Goal: Transaction & Acquisition: Purchase product/service

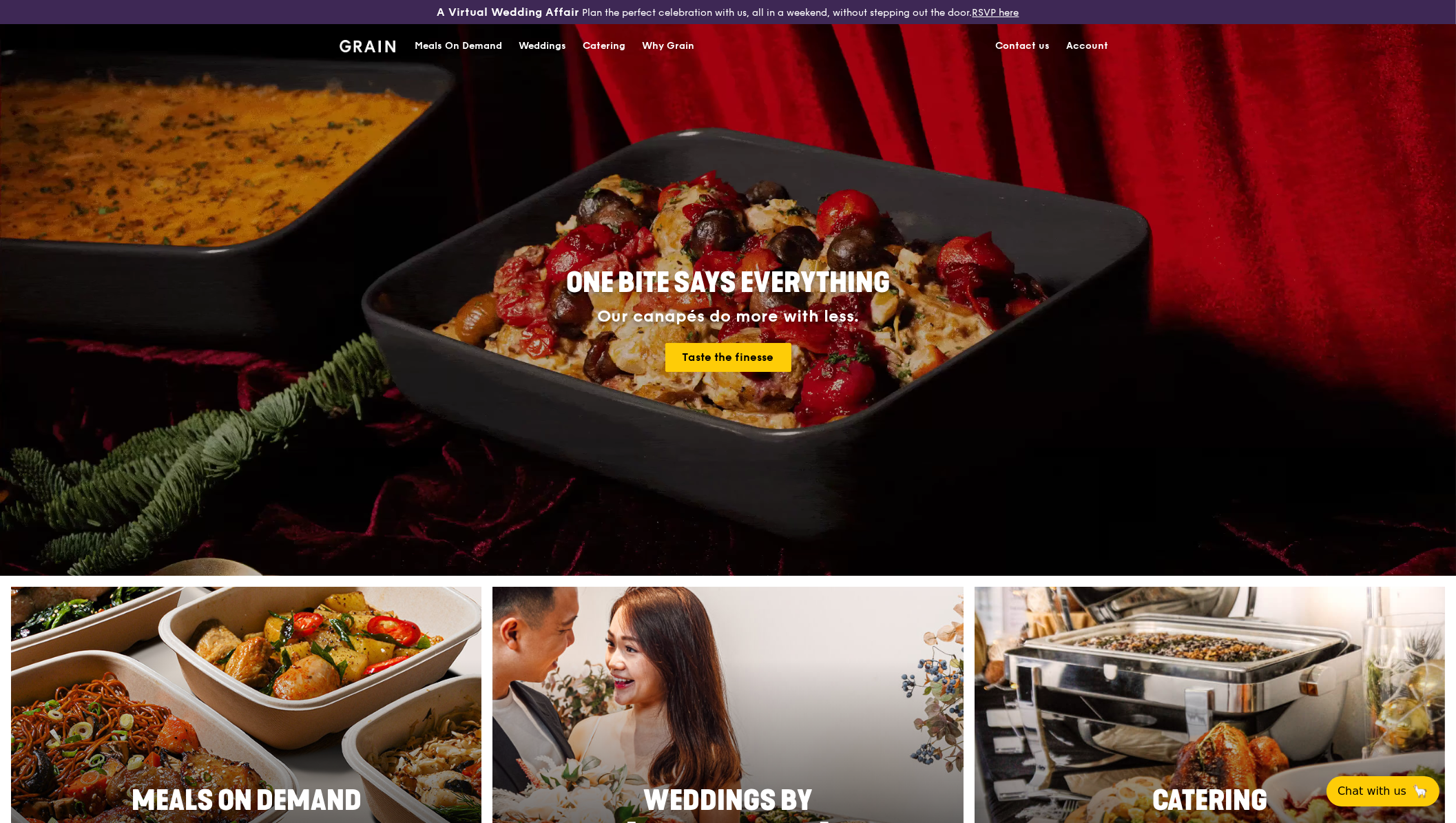
click at [1101, 43] on link "Account" at bounding box center [1087, 45] width 59 height 41
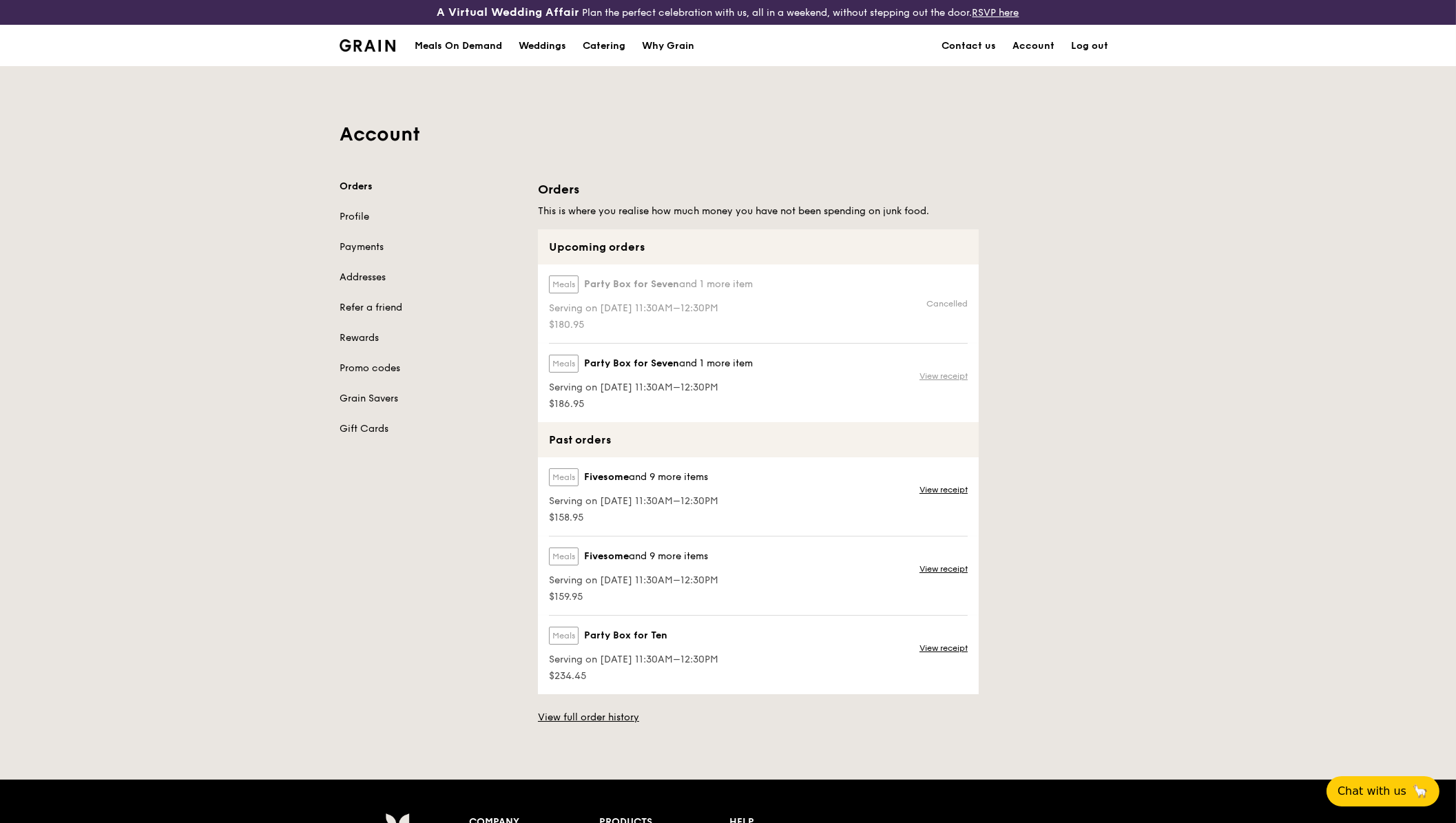
click at [946, 371] on link "View receipt" at bounding box center [943, 375] width 48 height 11
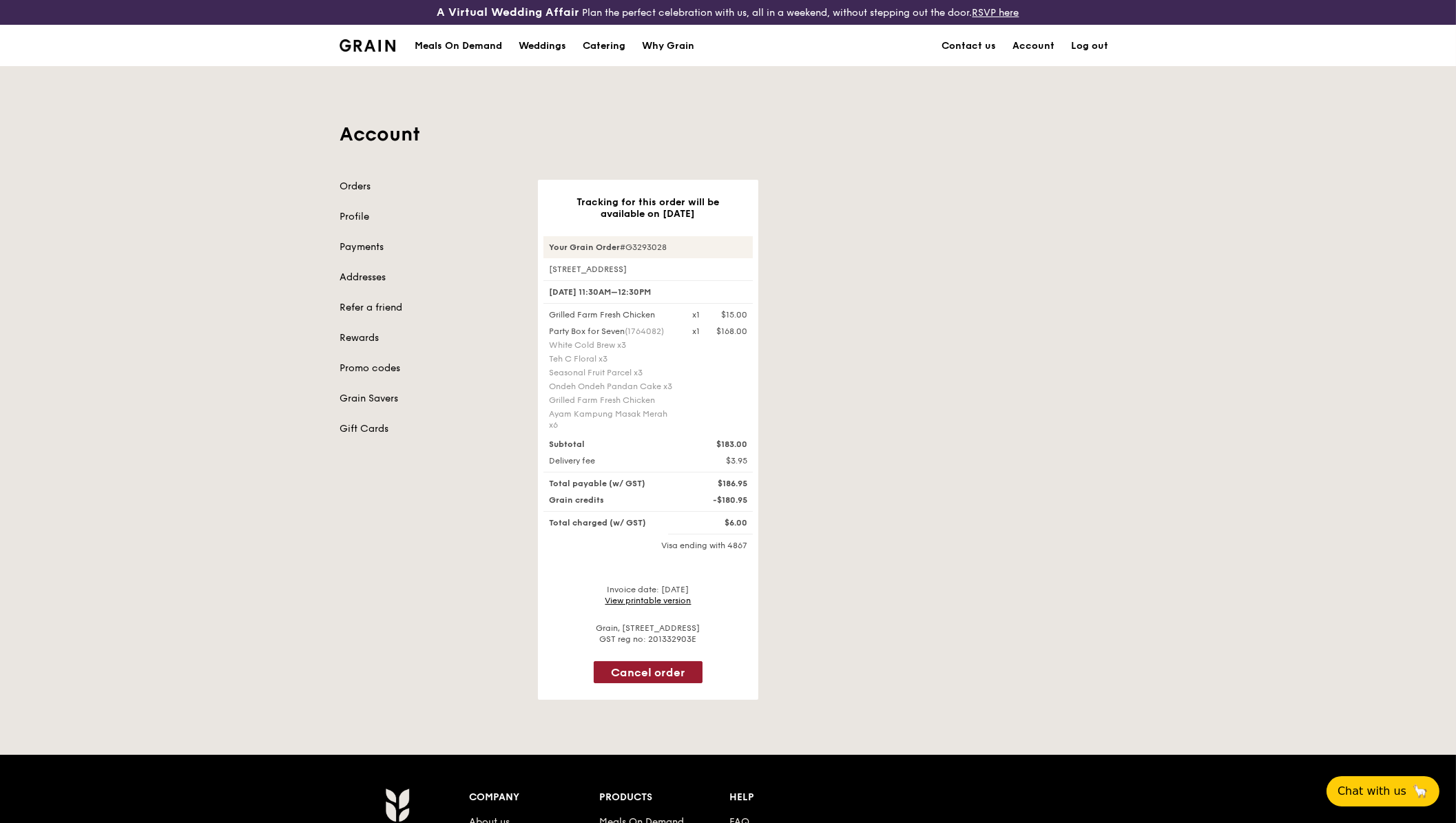
click at [621, 661] on button "Cancel order" at bounding box center [647, 672] width 109 height 22
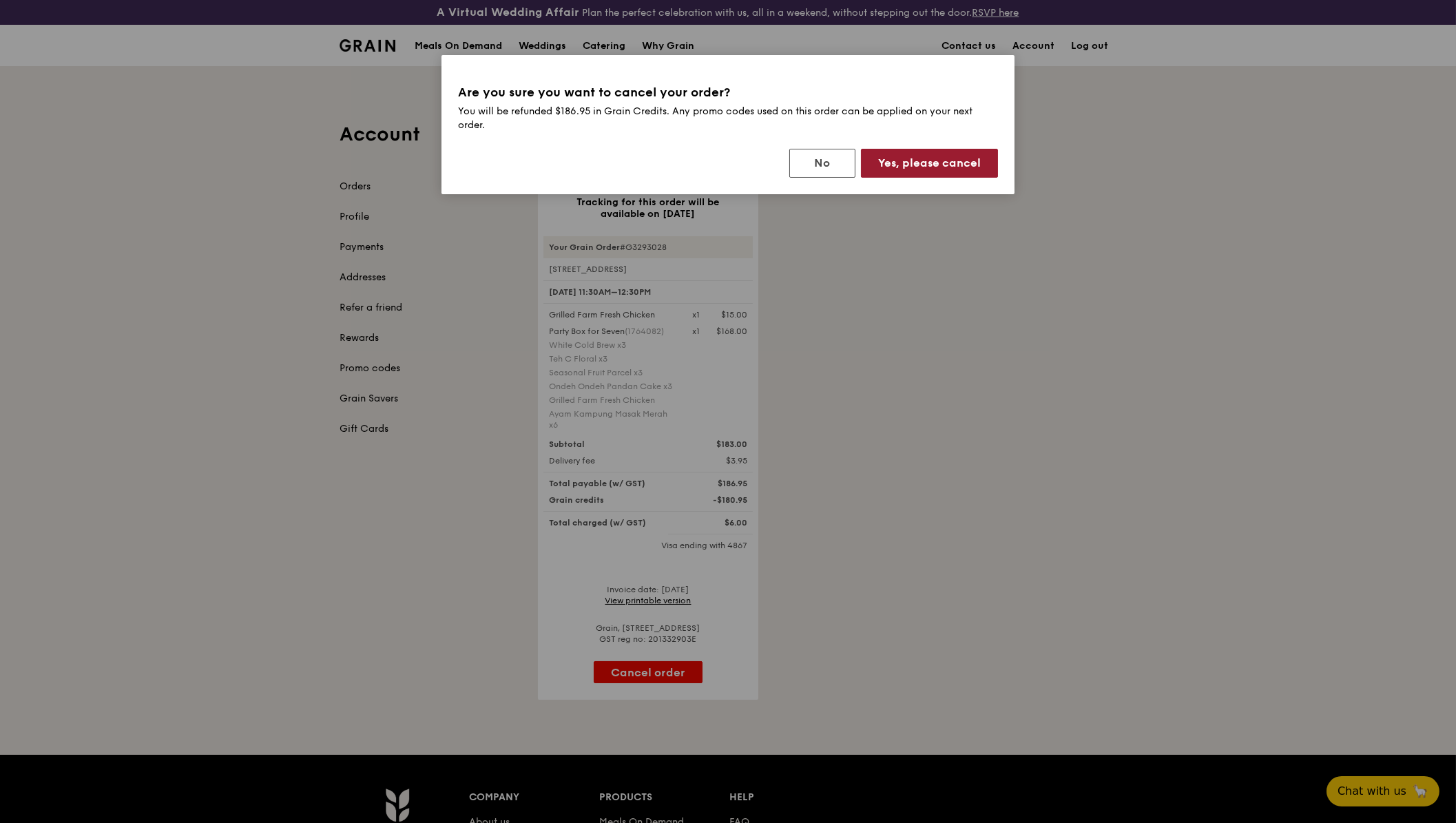
click at [915, 162] on button "Yes, please cancel" at bounding box center [929, 163] width 137 height 29
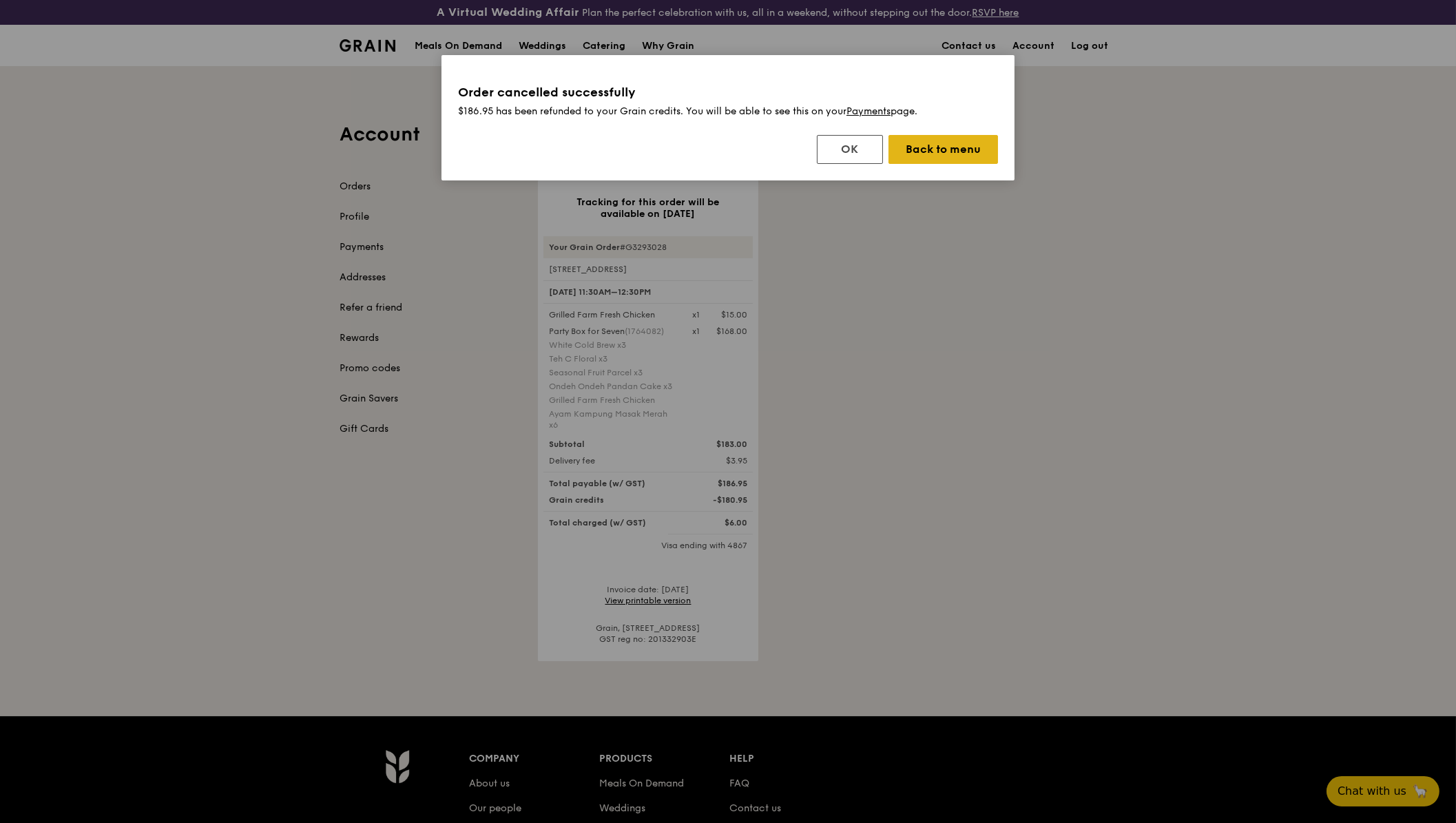
click at [958, 151] on button "Back to menu" at bounding box center [943, 149] width 109 height 29
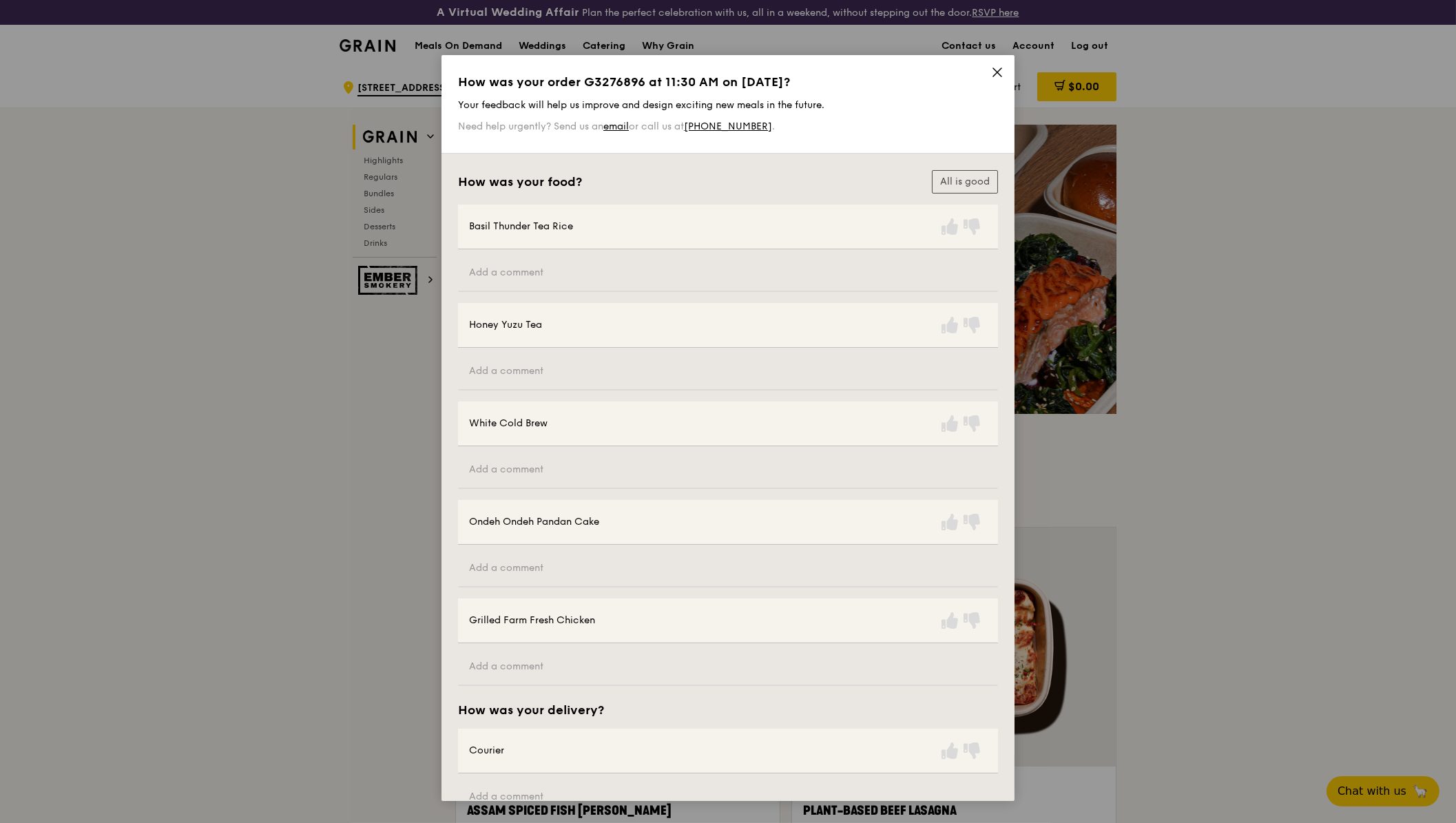
click at [991, 67] on icon at bounding box center [997, 72] width 13 height 13
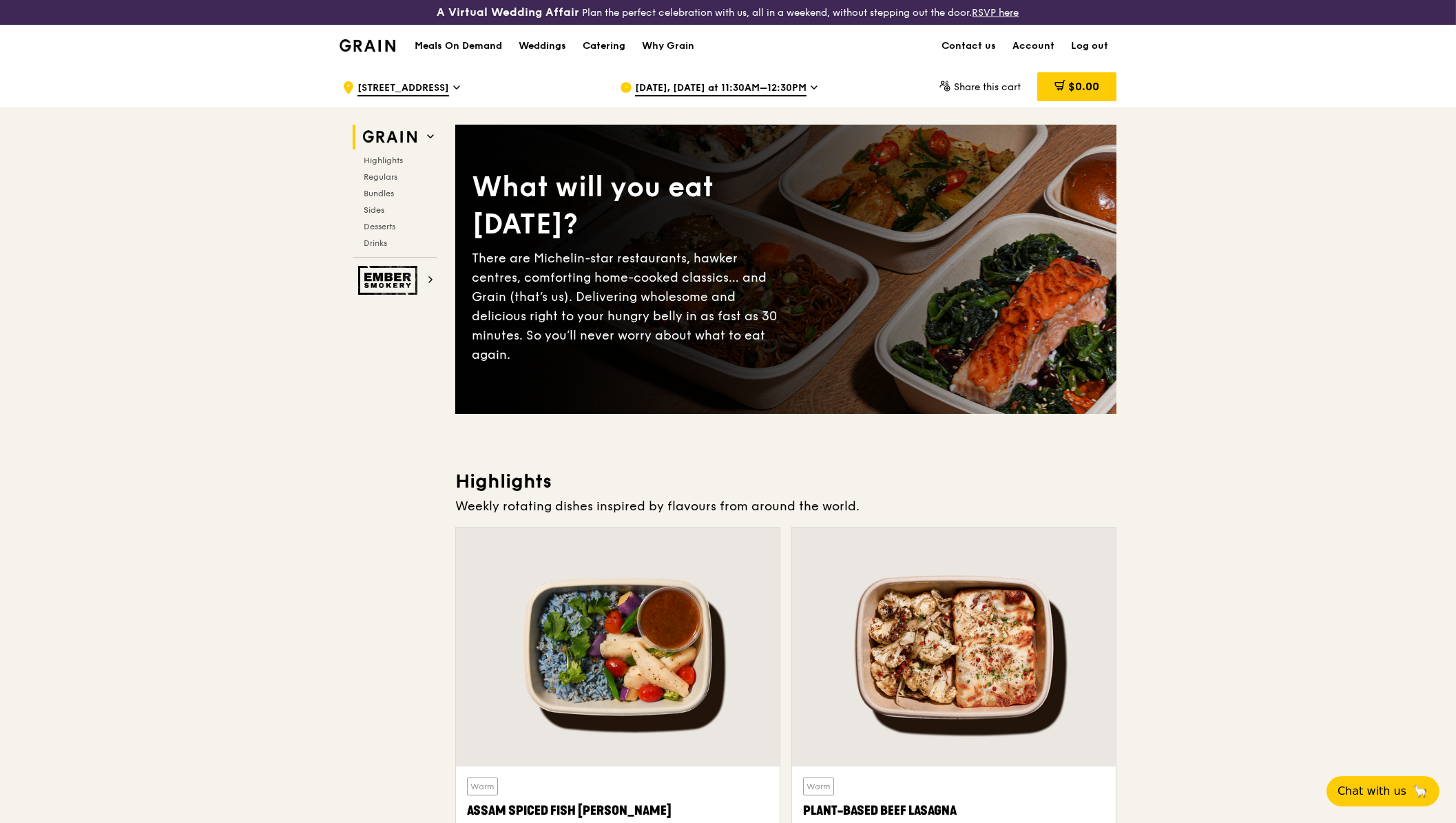
click at [773, 88] on span "[DATE], [DATE] at 11:30AM–12:30PM" at bounding box center [721, 89] width 172 height 15
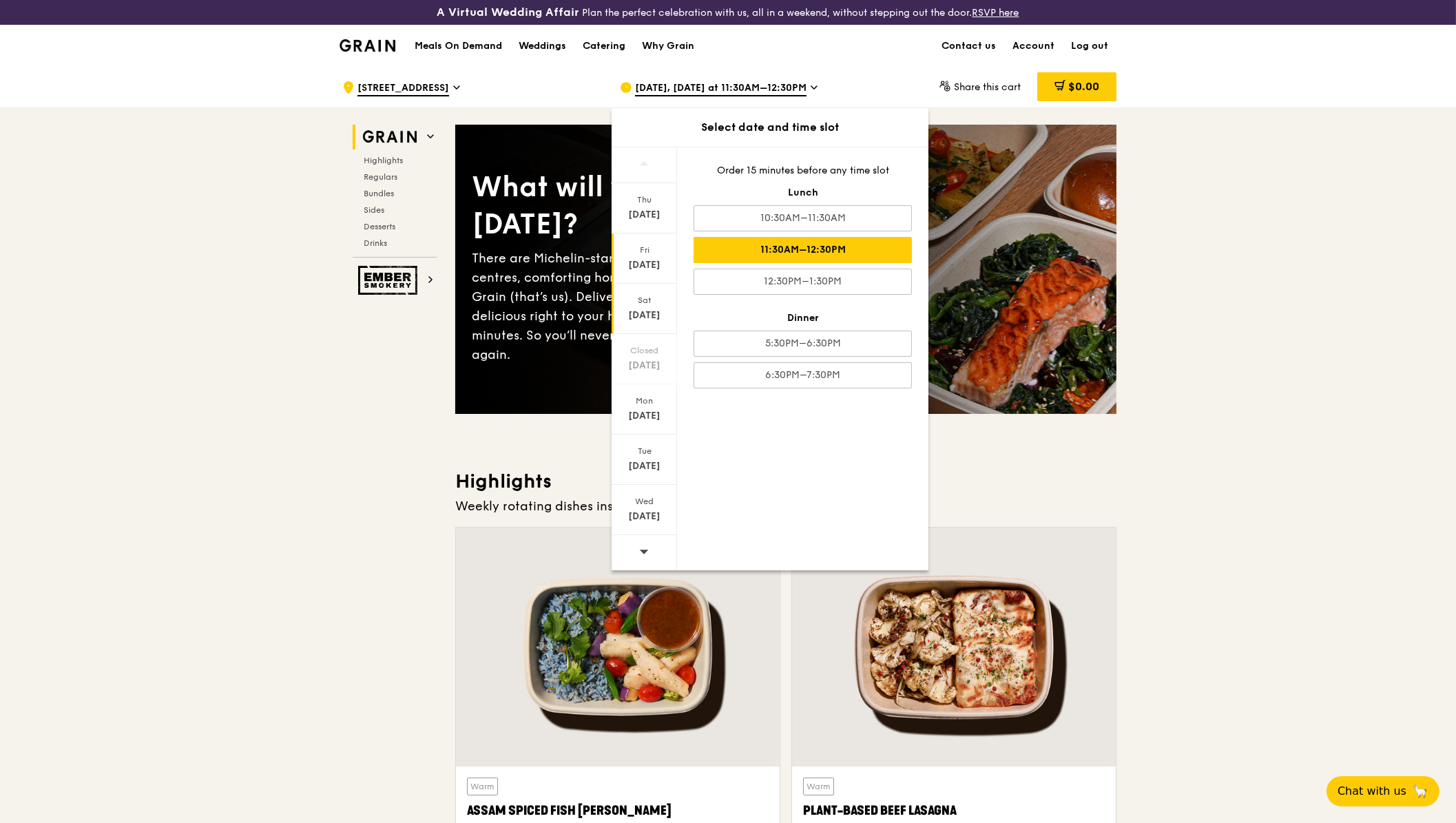
click at [641, 295] on div "Sat" at bounding box center [644, 300] width 61 height 11
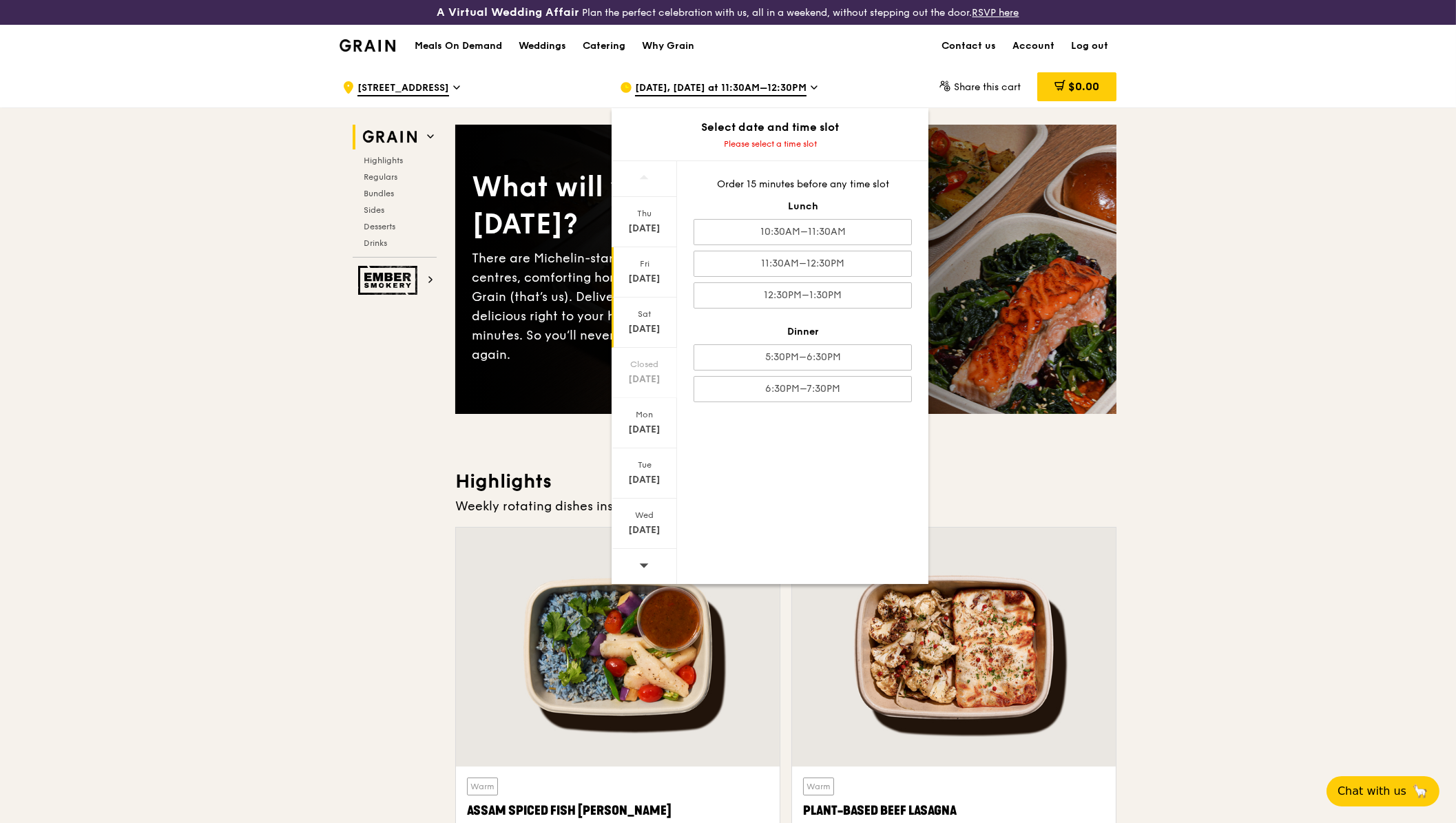
click at [643, 264] on div "Fri" at bounding box center [644, 263] width 61 height 11
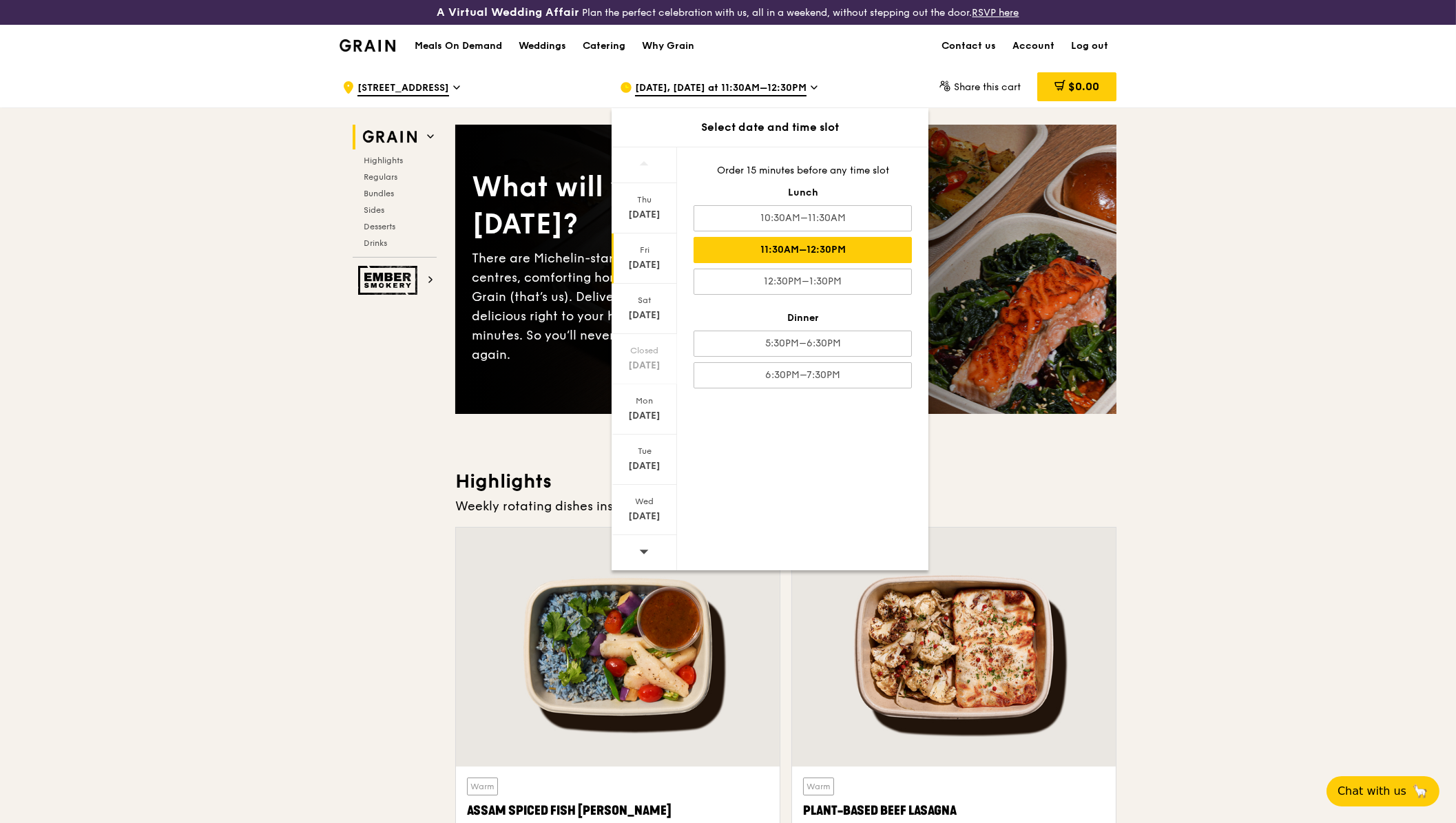
click at [772, 252] on div "11:30AM–12:30PM" at bounding box center [802, 250] width 218 height 26
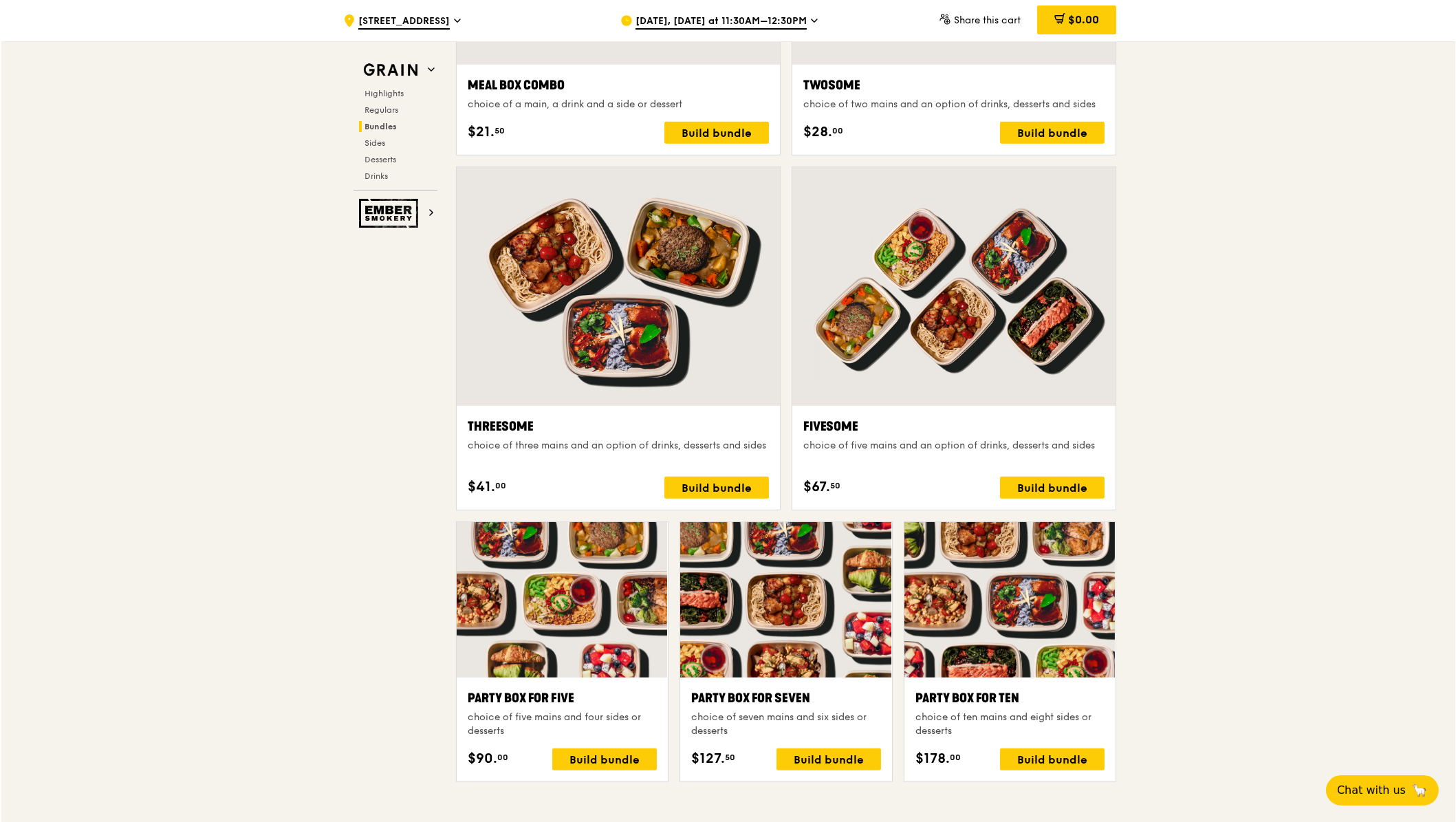
scroll to position [2469, 0]
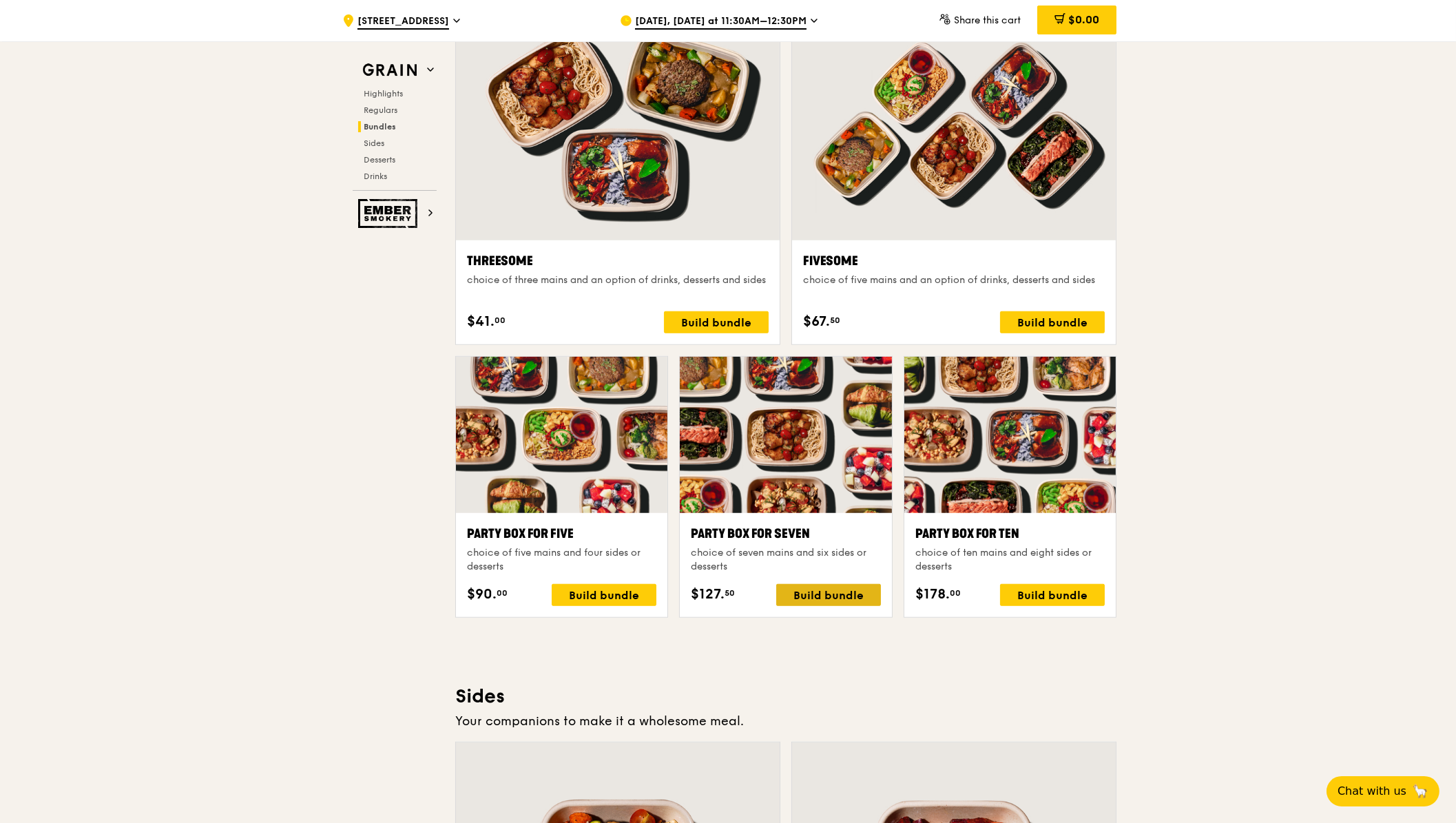
click at [812, 593] on div "Build bundle" at bounding box center [828, 595] width 104 height 22
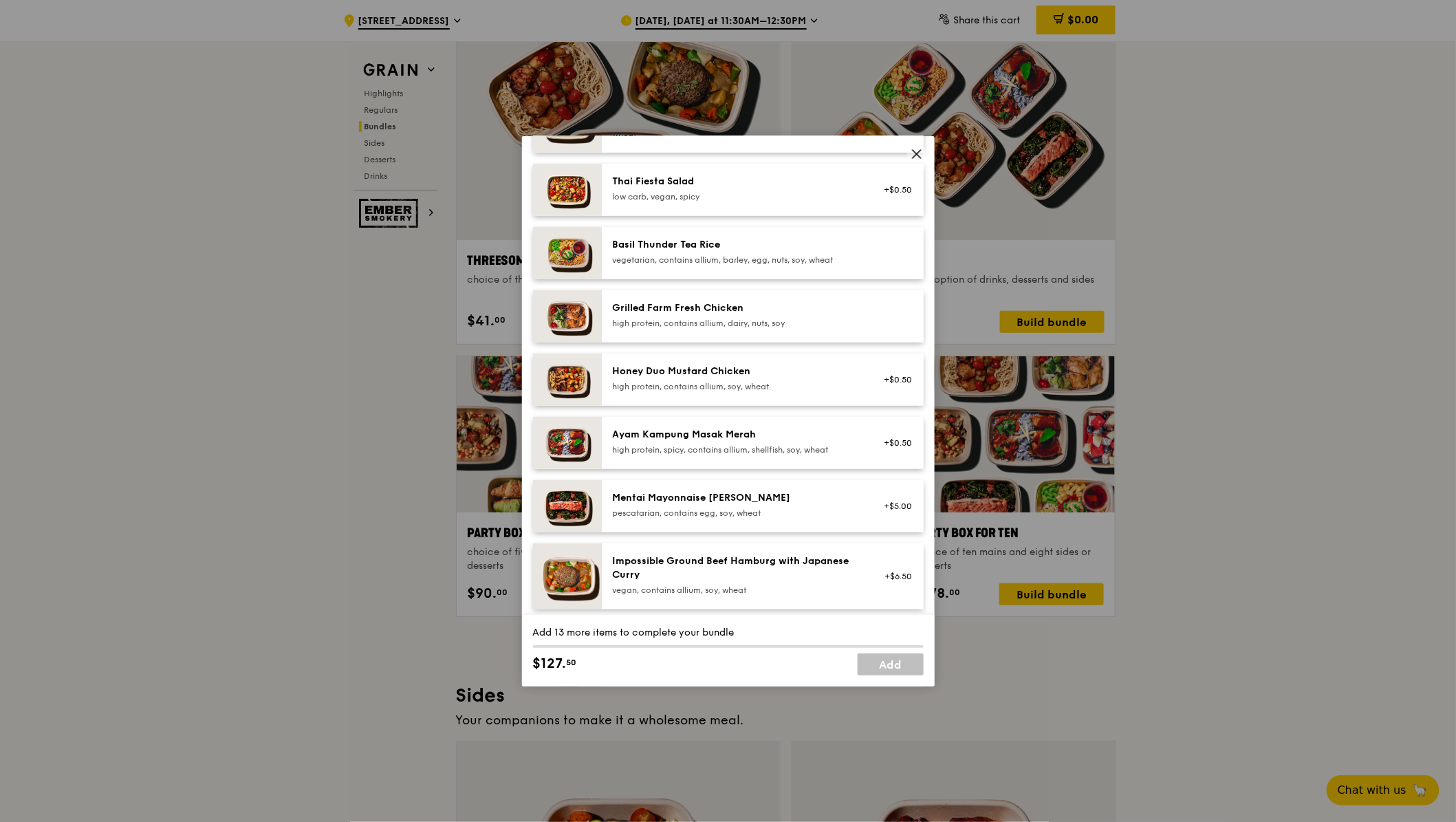
scroll to position [240, 0]
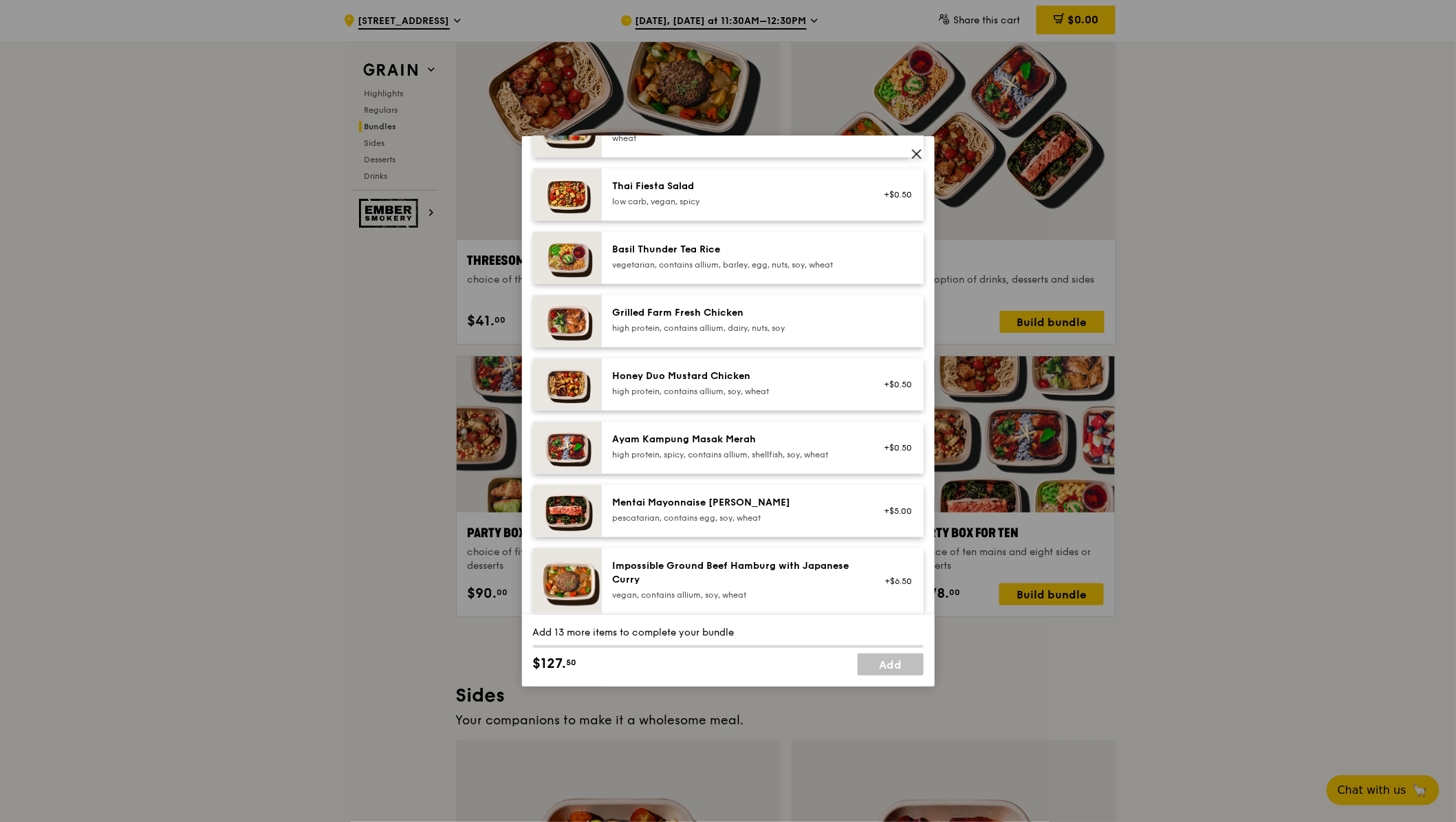
click at [797, 383] on div "Honey Duo Mustard Chicken" at bounding box center [736, 376] width 247 height 13
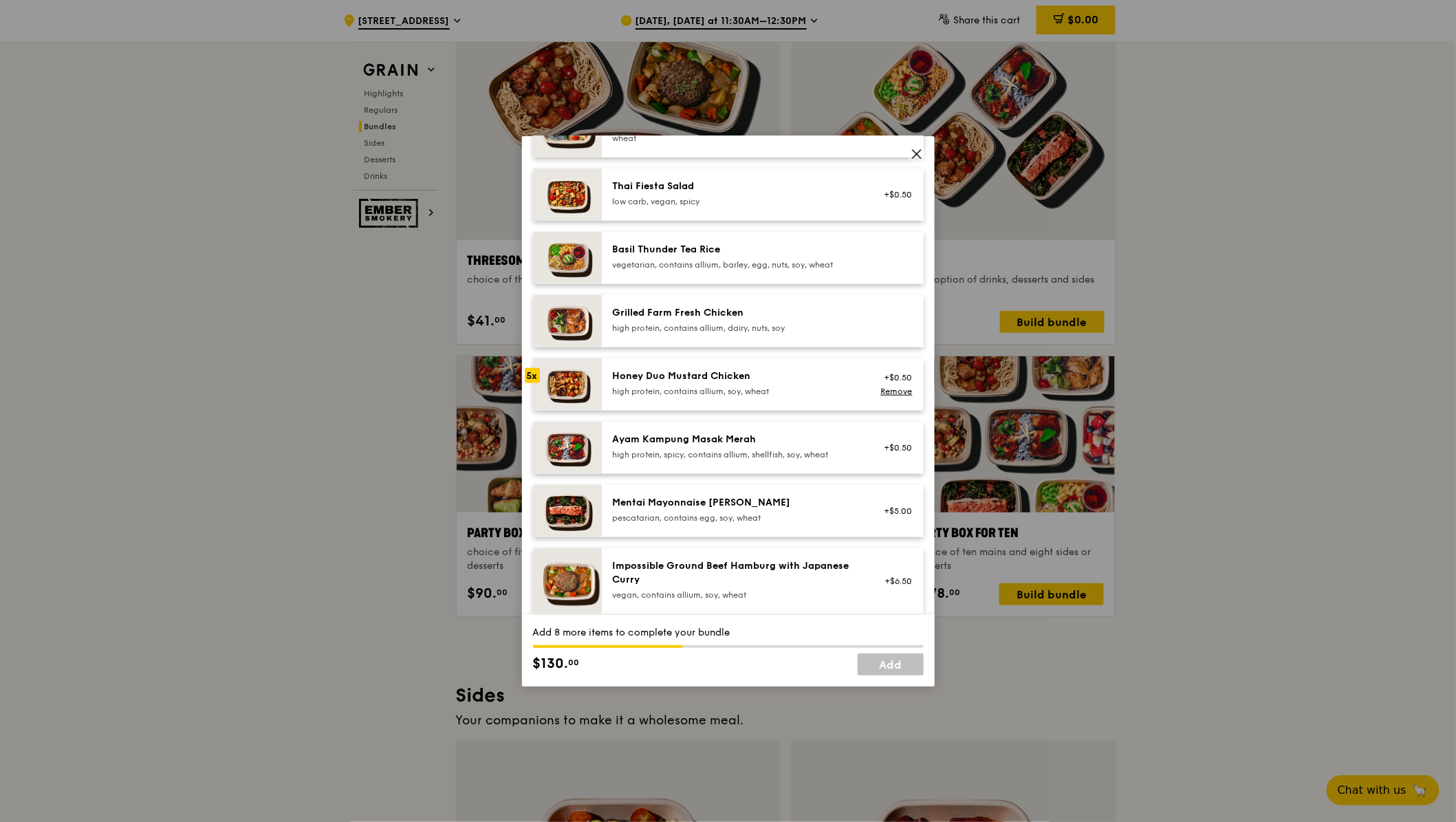
click at [797, 383] on div "Honey Duo Mustard Chicken" at bounding box center [736, 376] width 247 height 13
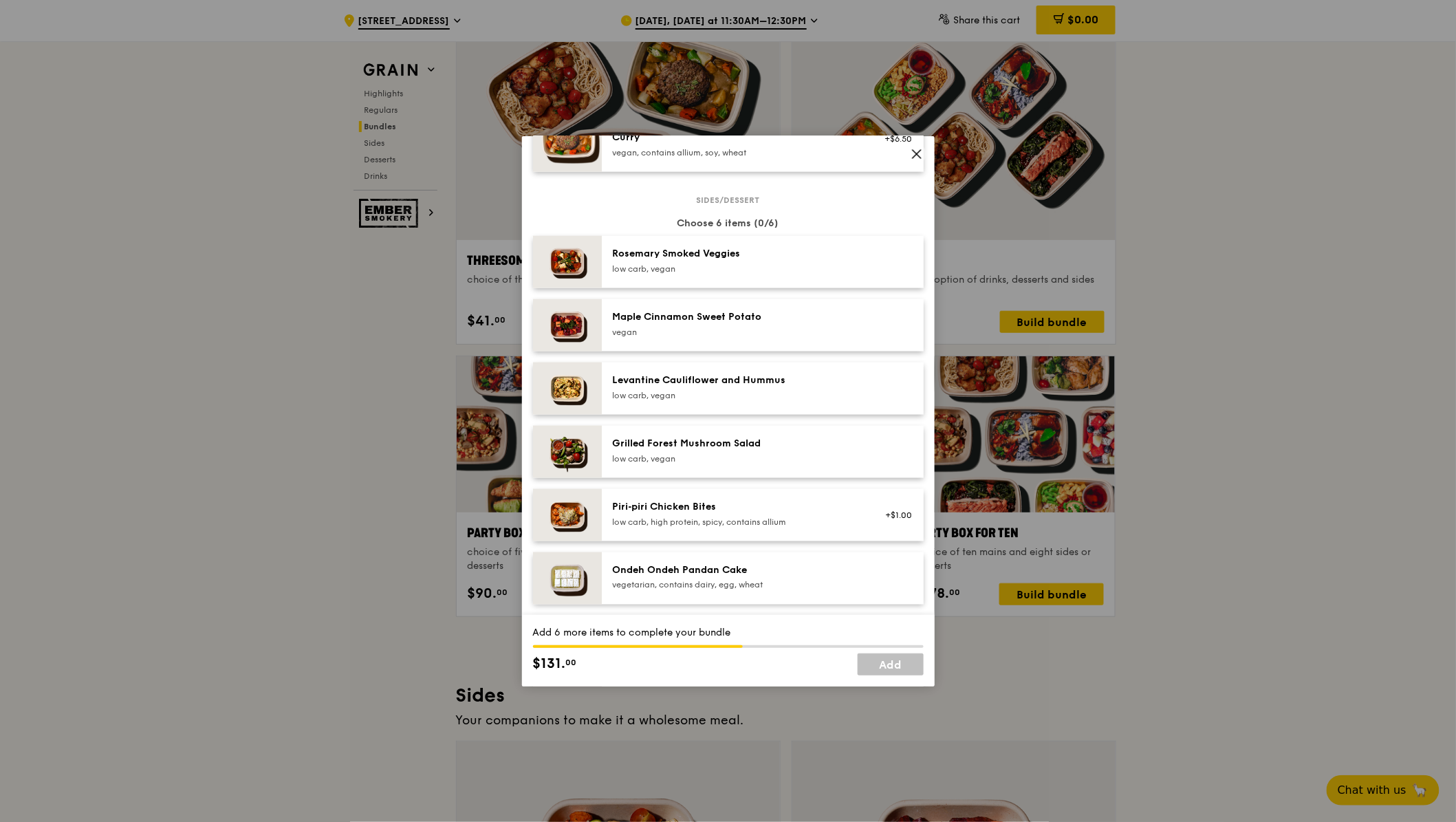
scroll to position [732, 0]
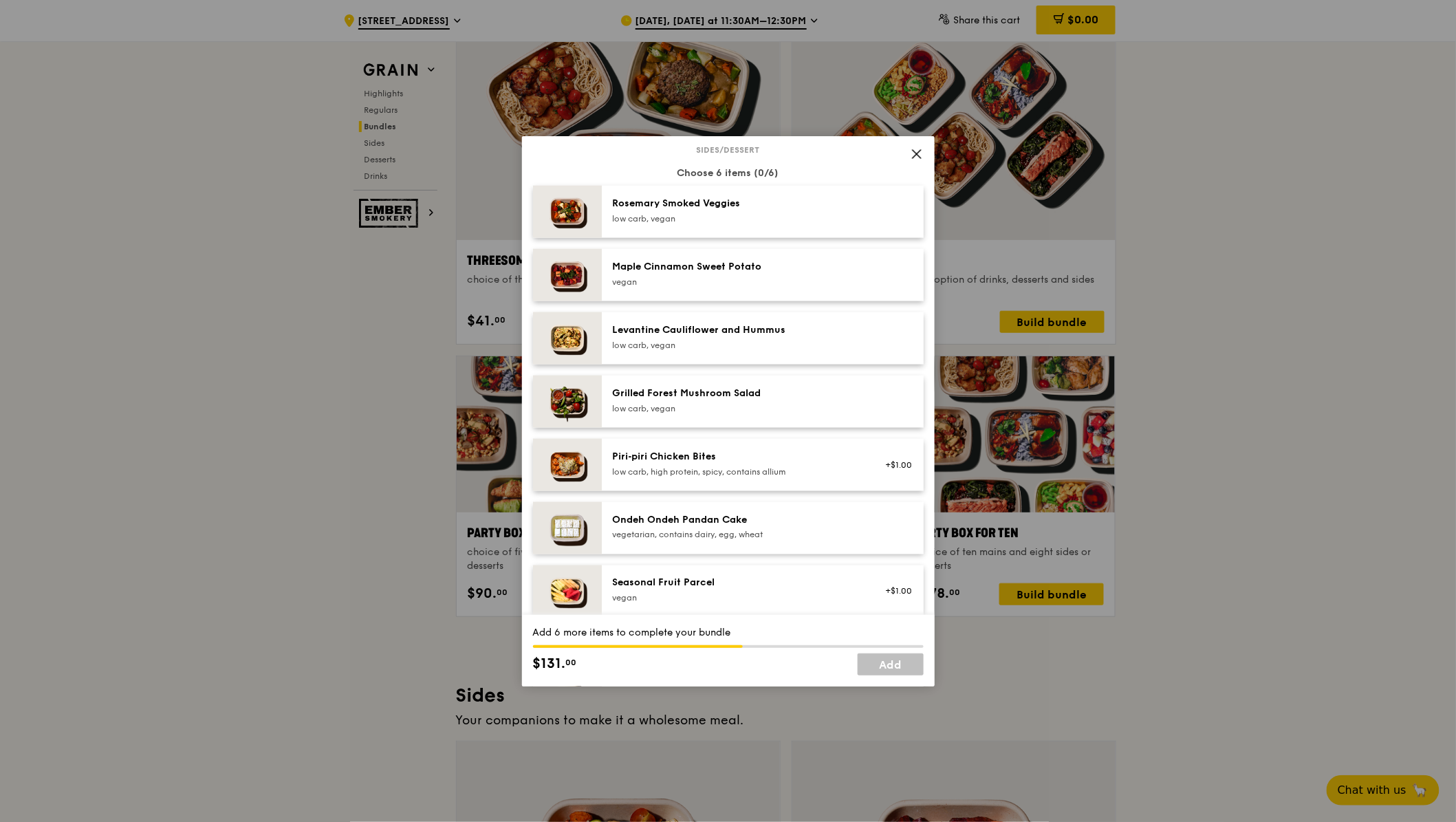
click at [722, 524] on div "Ondeh Ondeh Pandan Cake" at bounding box center [736, 520] width 247 height 13
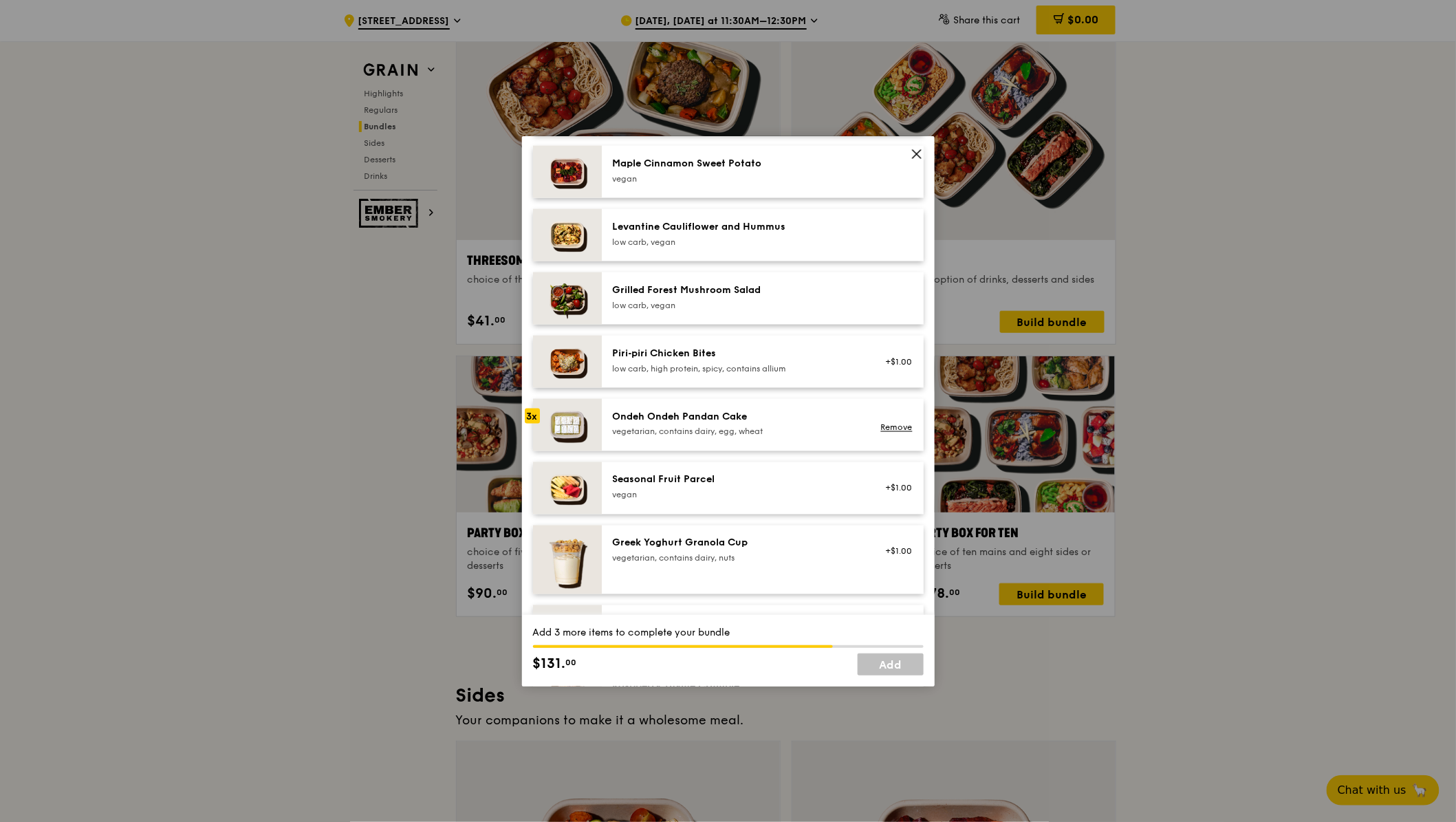
scroll to position [865, 0]
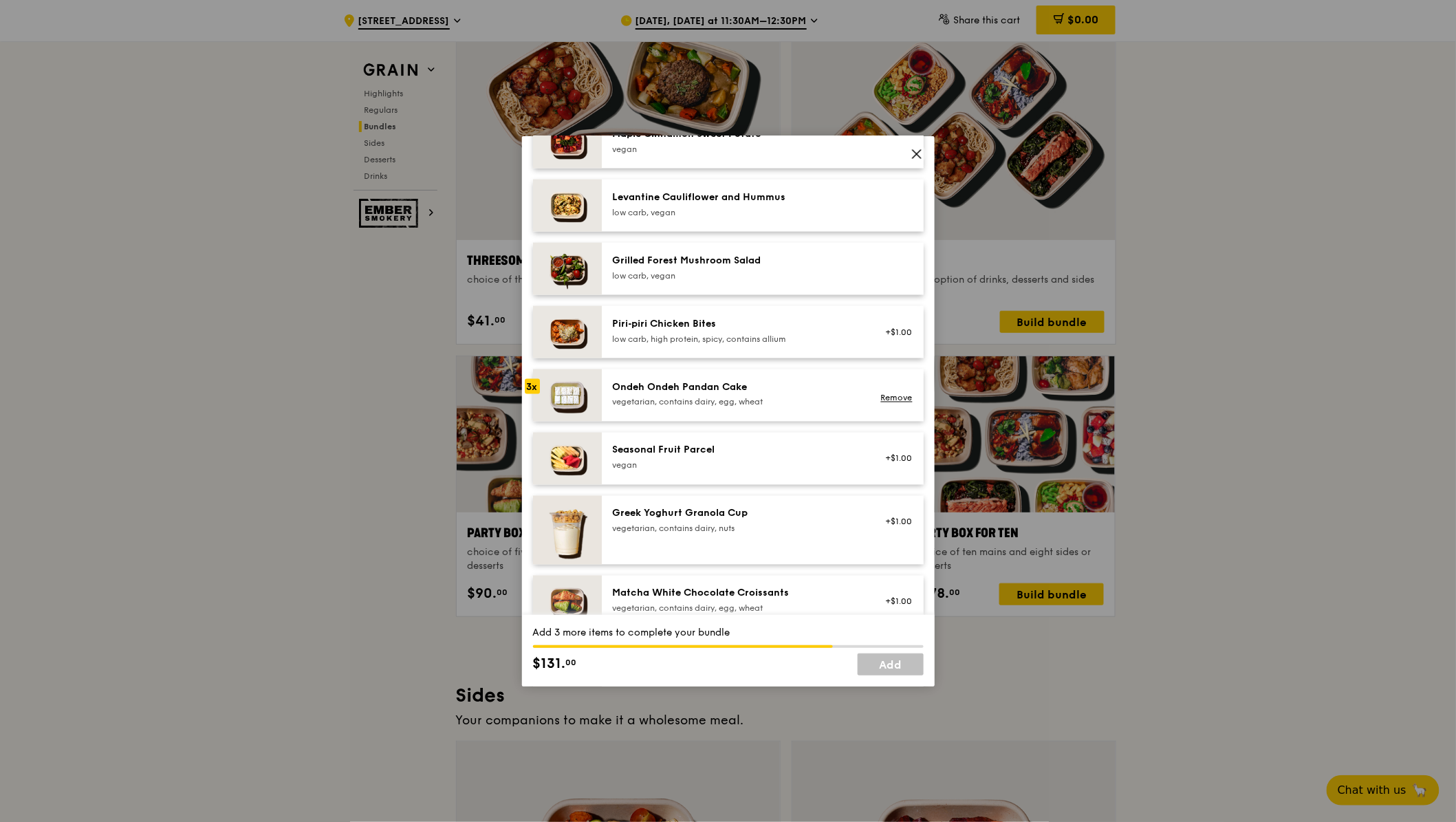
click at [748, 452] on div "Seasonal Fruit Parcel" at bounding box center [736, 451] width 247 height 13
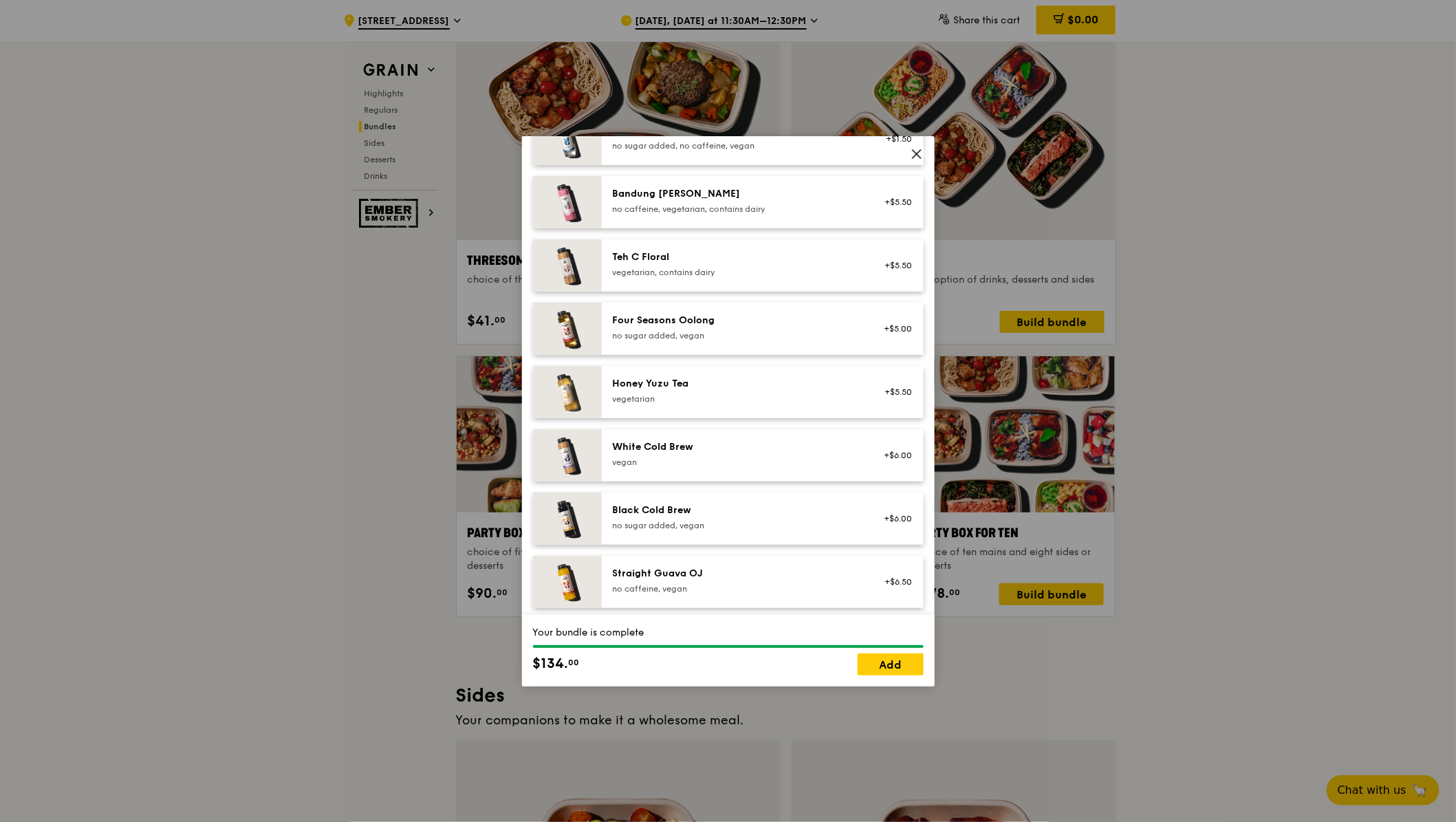
scroll to position [1505, 0]
click at [699, 458] on div "vegan" at bounding box center [736, 463] width 247 height 11
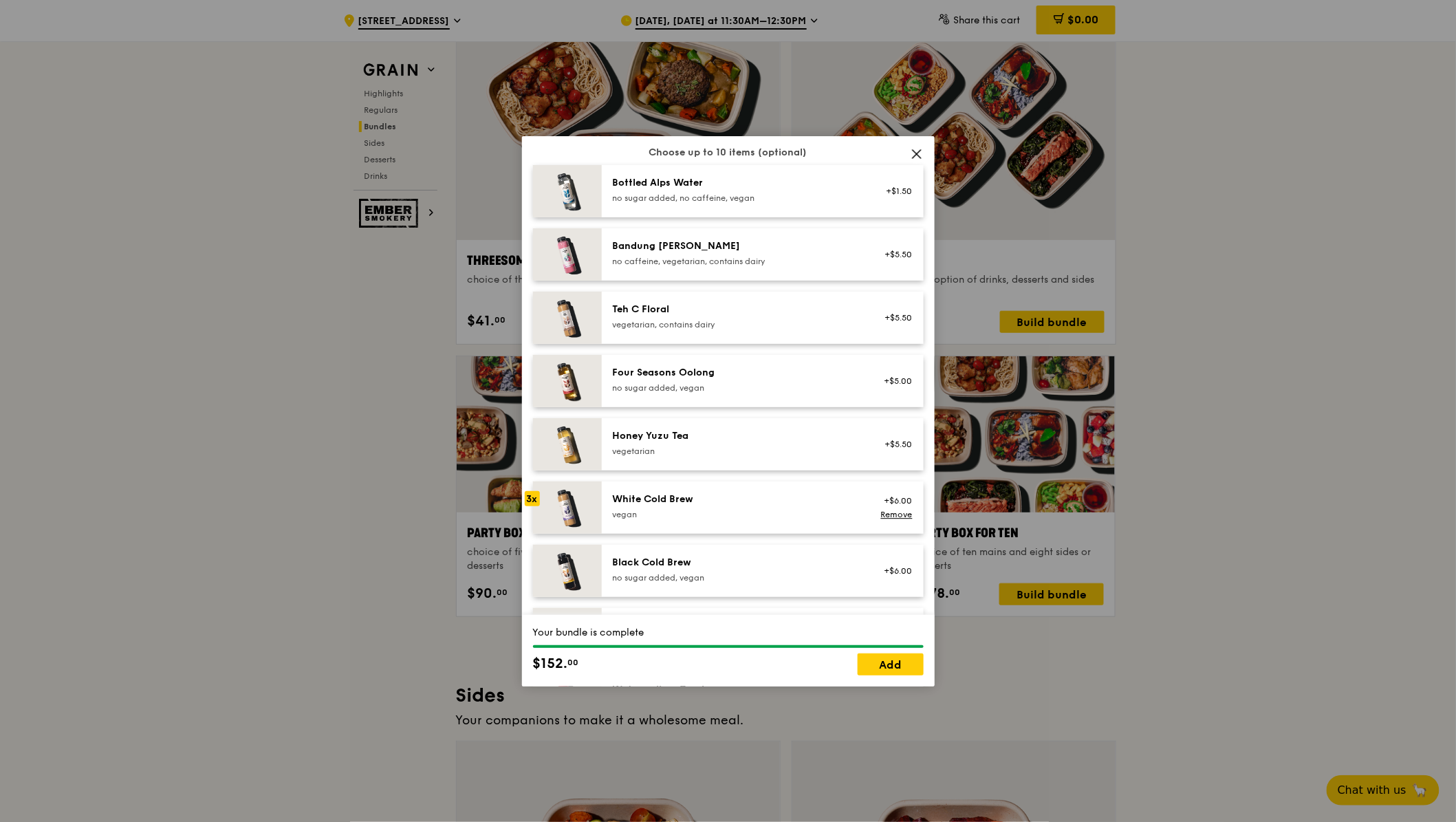
scroll to position [1439, 0]
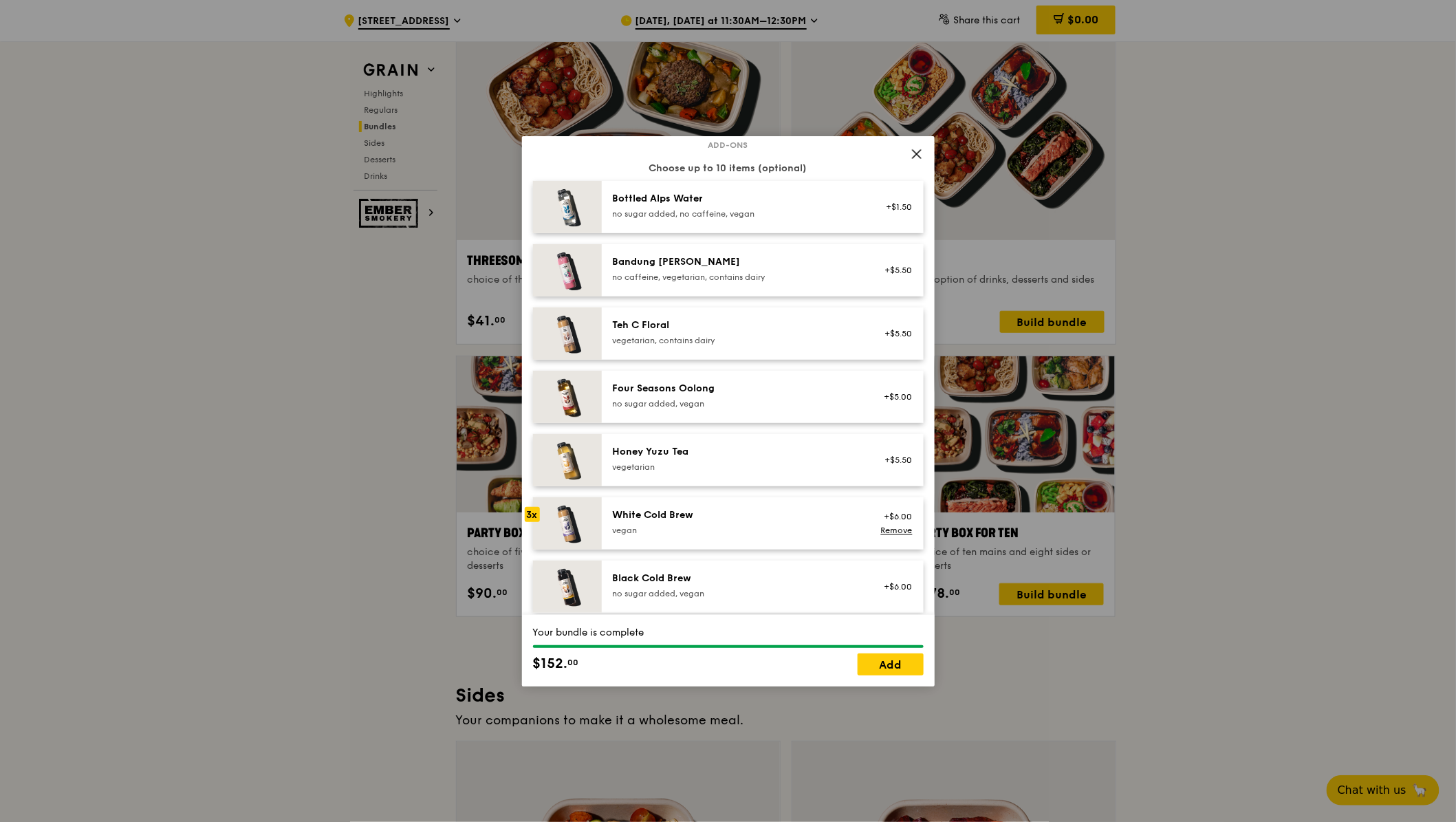
click at [676, 319] on div "Teh C Floral" at bounding box center [736, 325] width 247 height 13
click at [896, 663] on link "Add" at bounding box center [891, 664] width 66 height 22
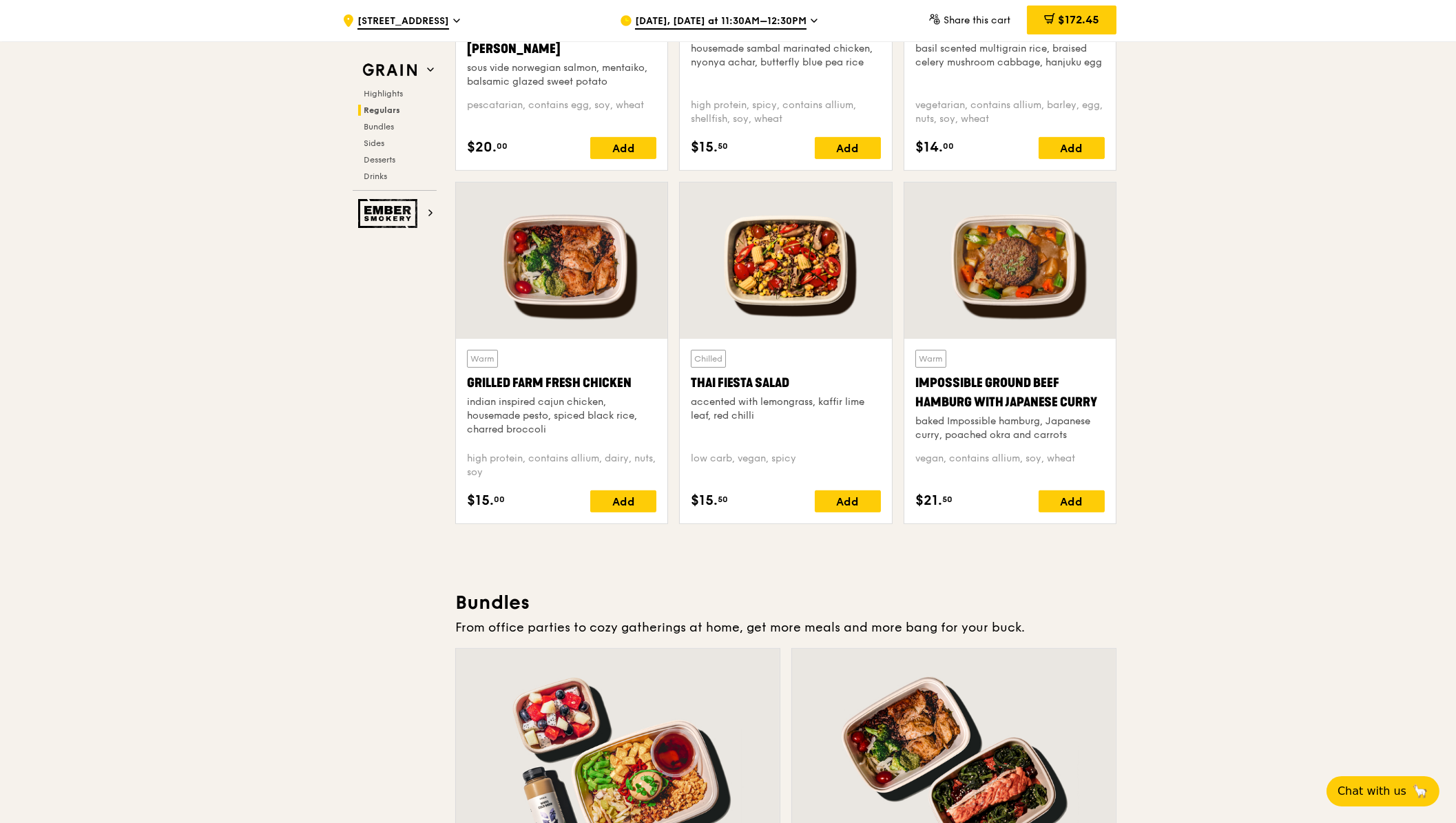
scroll to position [1484, 0]
click at [631, 495] on div "Add" at bounding box center [623, 502] width 66 height 22
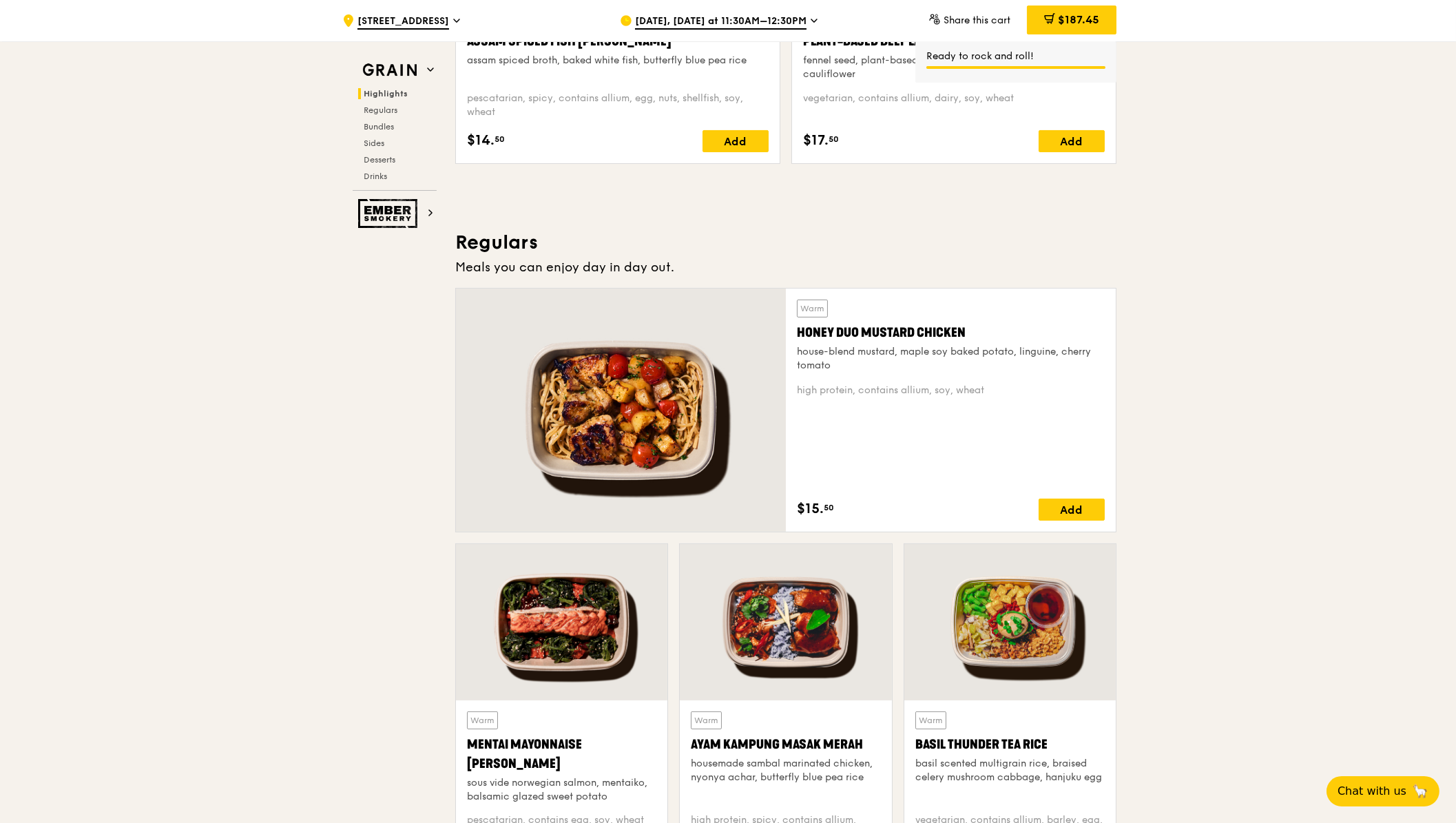
scroll to position [636, 0]
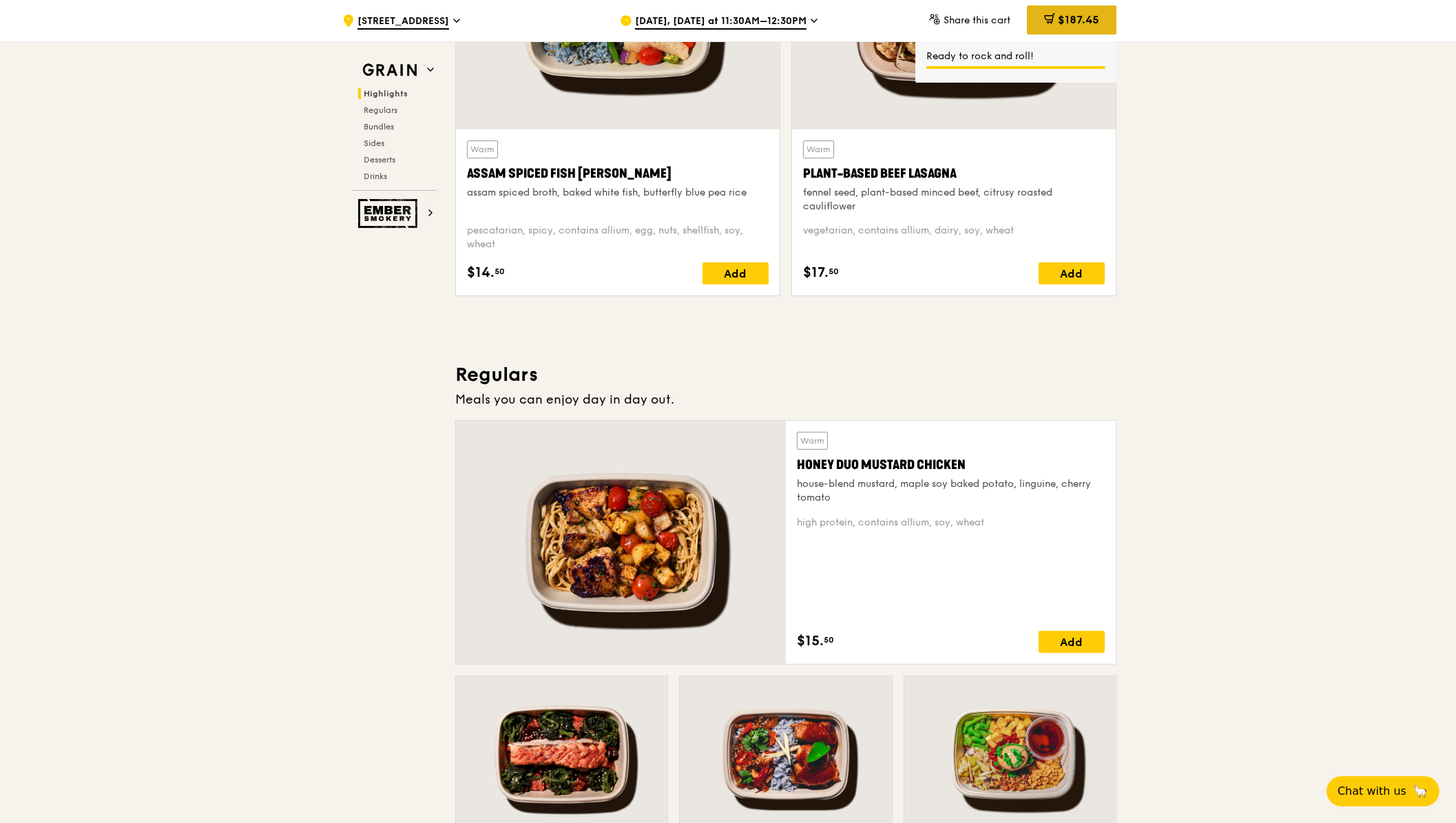
click at [1102, 16] on div "$187.45" at bounding box center [1071, 20] width 89 height 29
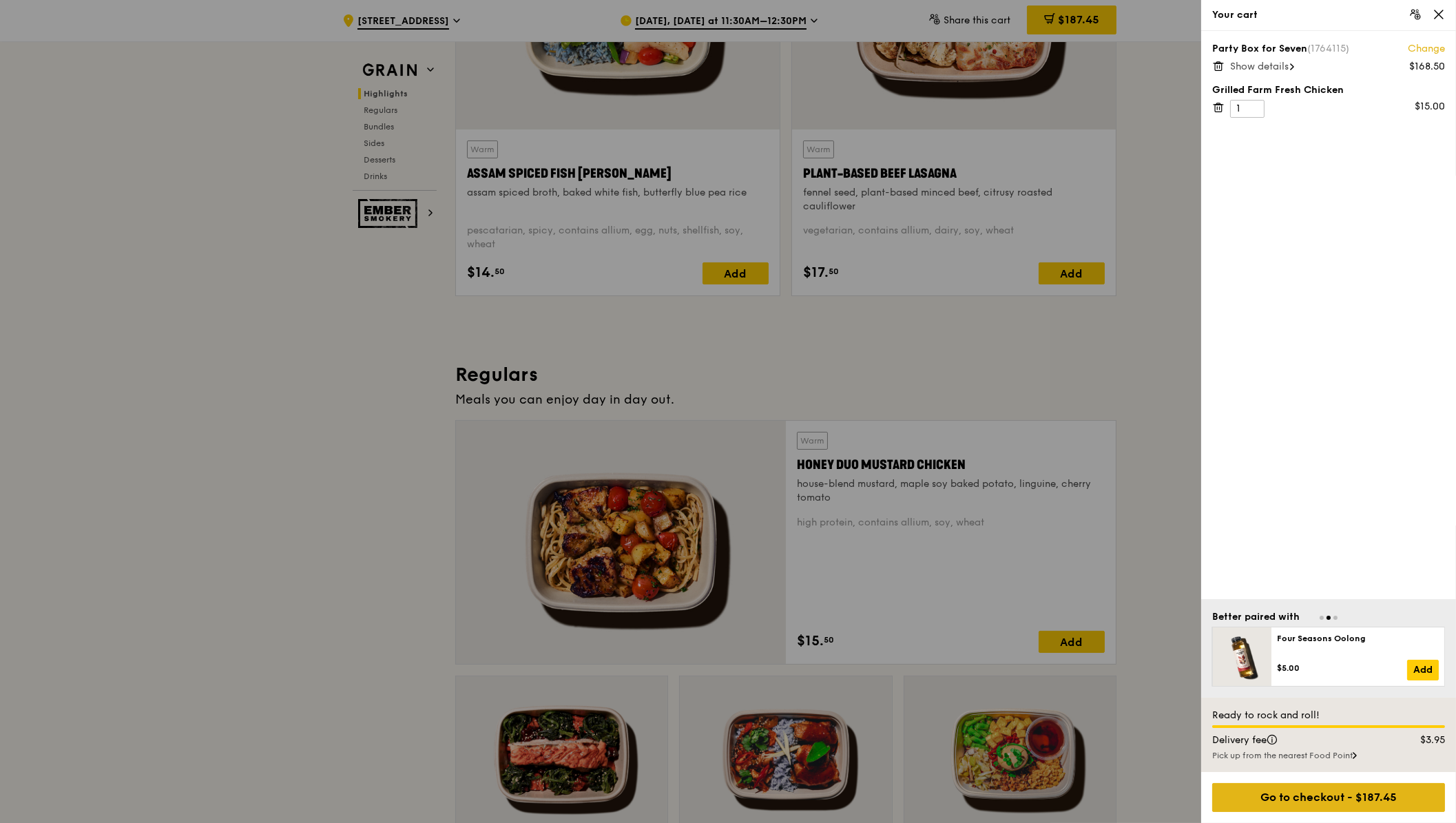
click at [1319, 790] on div "Go to checkout - $187.45" at bounding box center [1328, 798] width 233 height 29
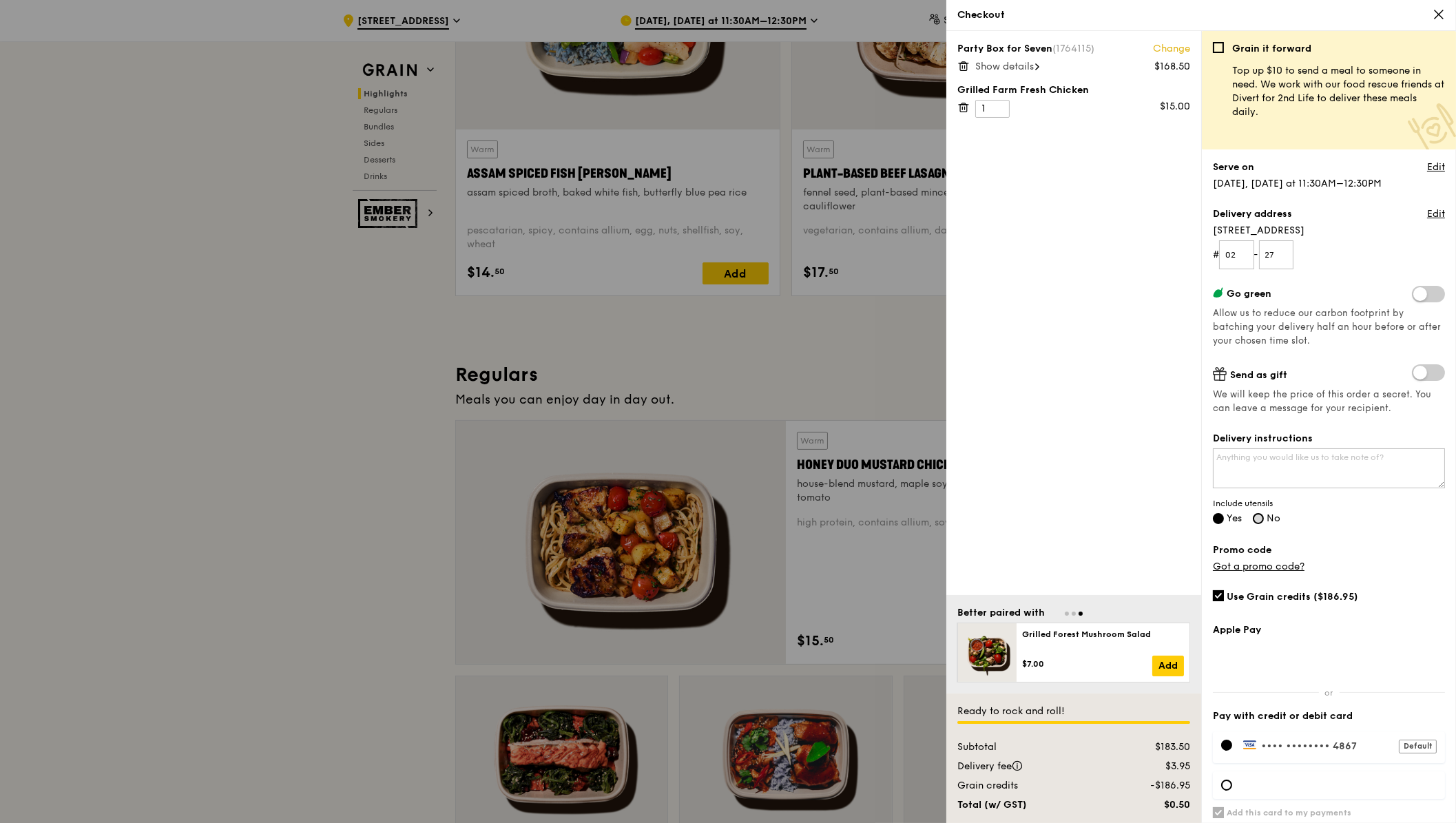
click at [1264, 514] on input "No" at bounding box center [1258, 518] width 11 height 11
radio input "true"
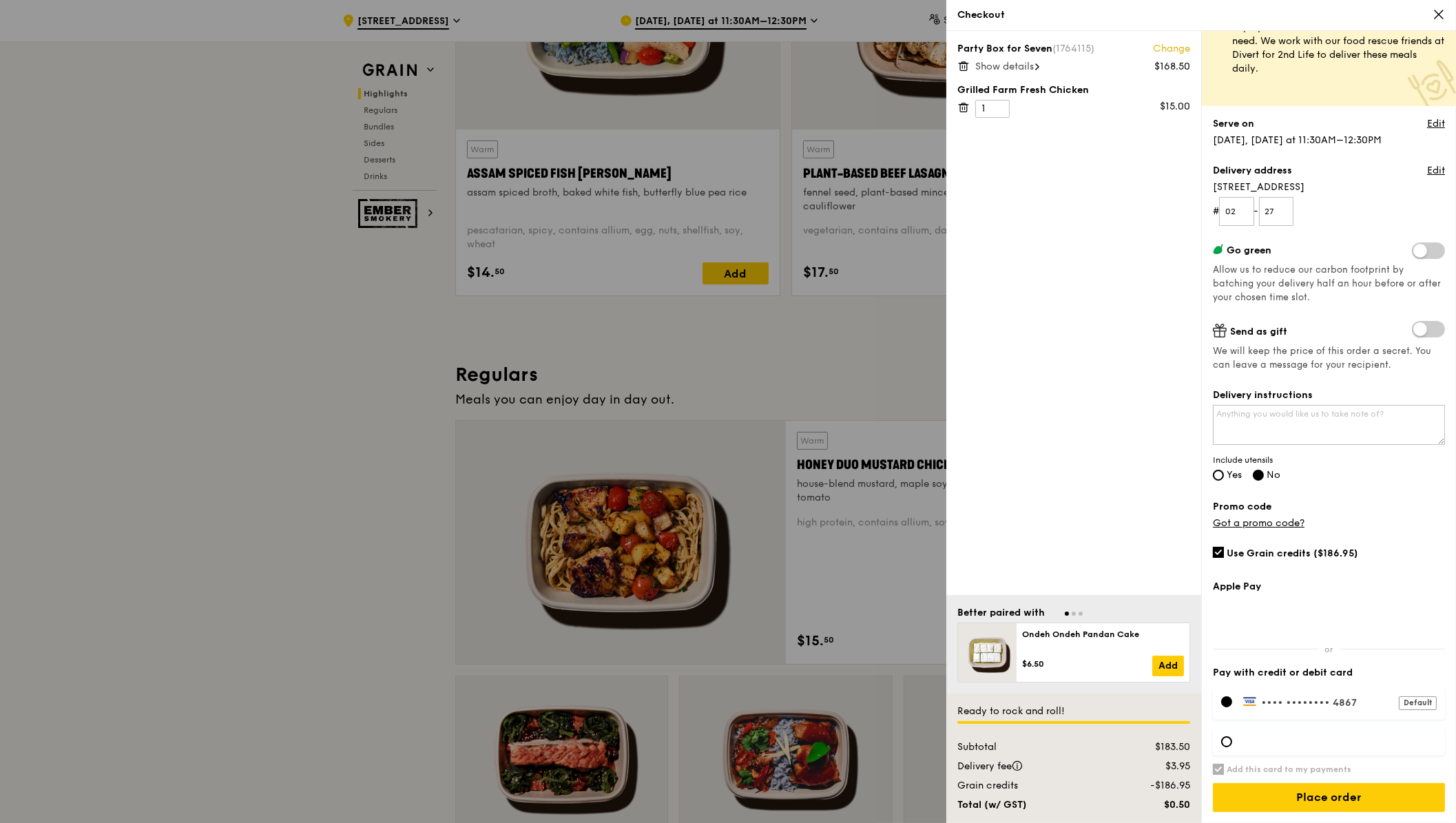
scroll to position [44, 0]
click at [1220, 474] on input "Yes" at bounding box center [1218, 475] width 11 height 11
radio input "true"
click at [1264, 470] on input "No" at bounding box center [1258, 475] width 11 height 11
radio input "true"
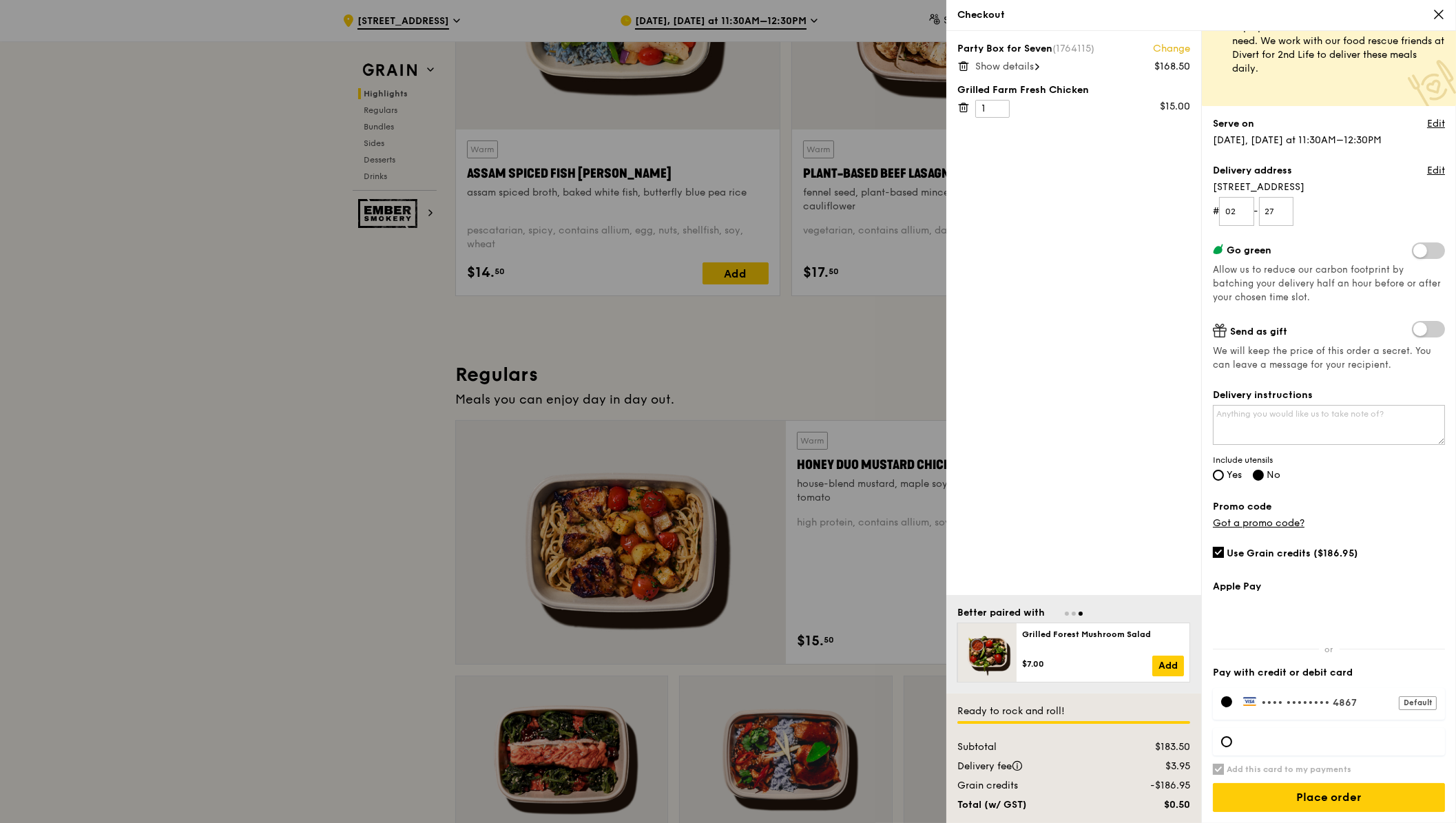
click at [1230, 476] on span "Yes" at bounding box center [1235, 475] width 15 height 12
click at [1224, 476] on input "Yes" at bounding box center [1218, 475] width 11 height 11
radio input "true"
radio input "false"
click at [1306, 790] on input "Place order" at bounding box center [1329, 798] width 232 height 29
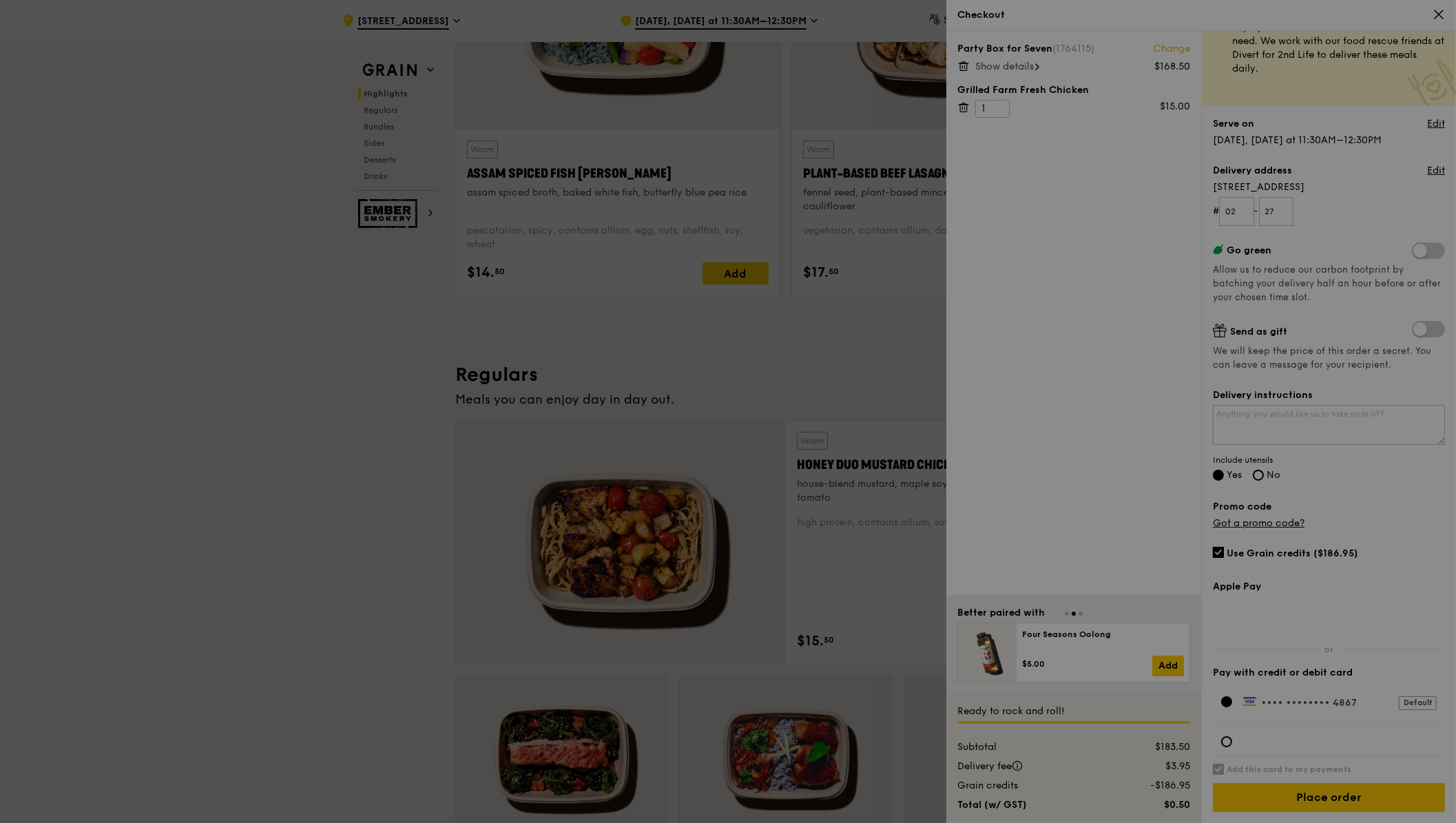
click at [1034, 67] on div at bounding box center [728, 412] width 1456 height 823
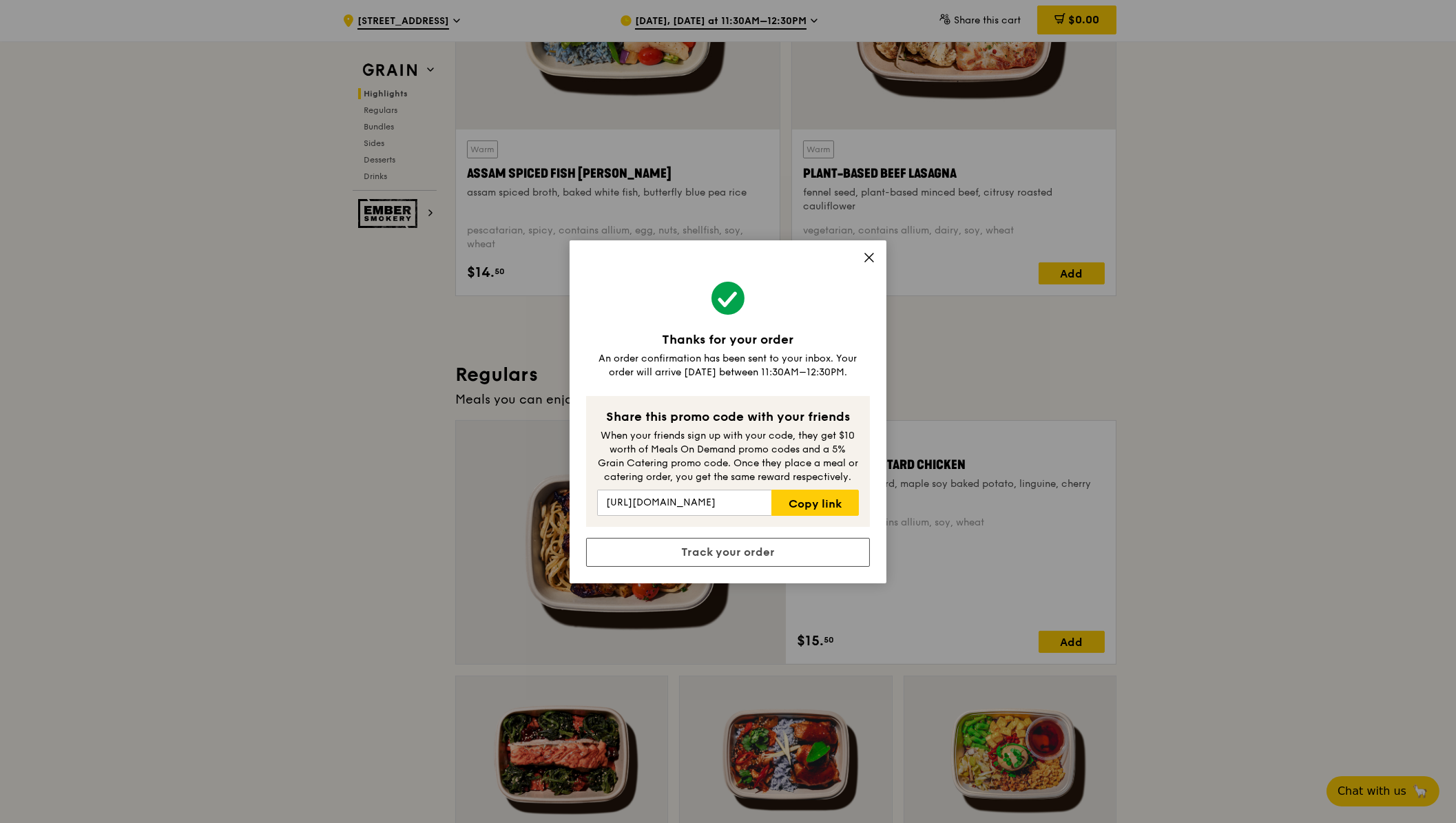
click at [867, 252] on icon at bounding box center [869, 258] width 13 height 13
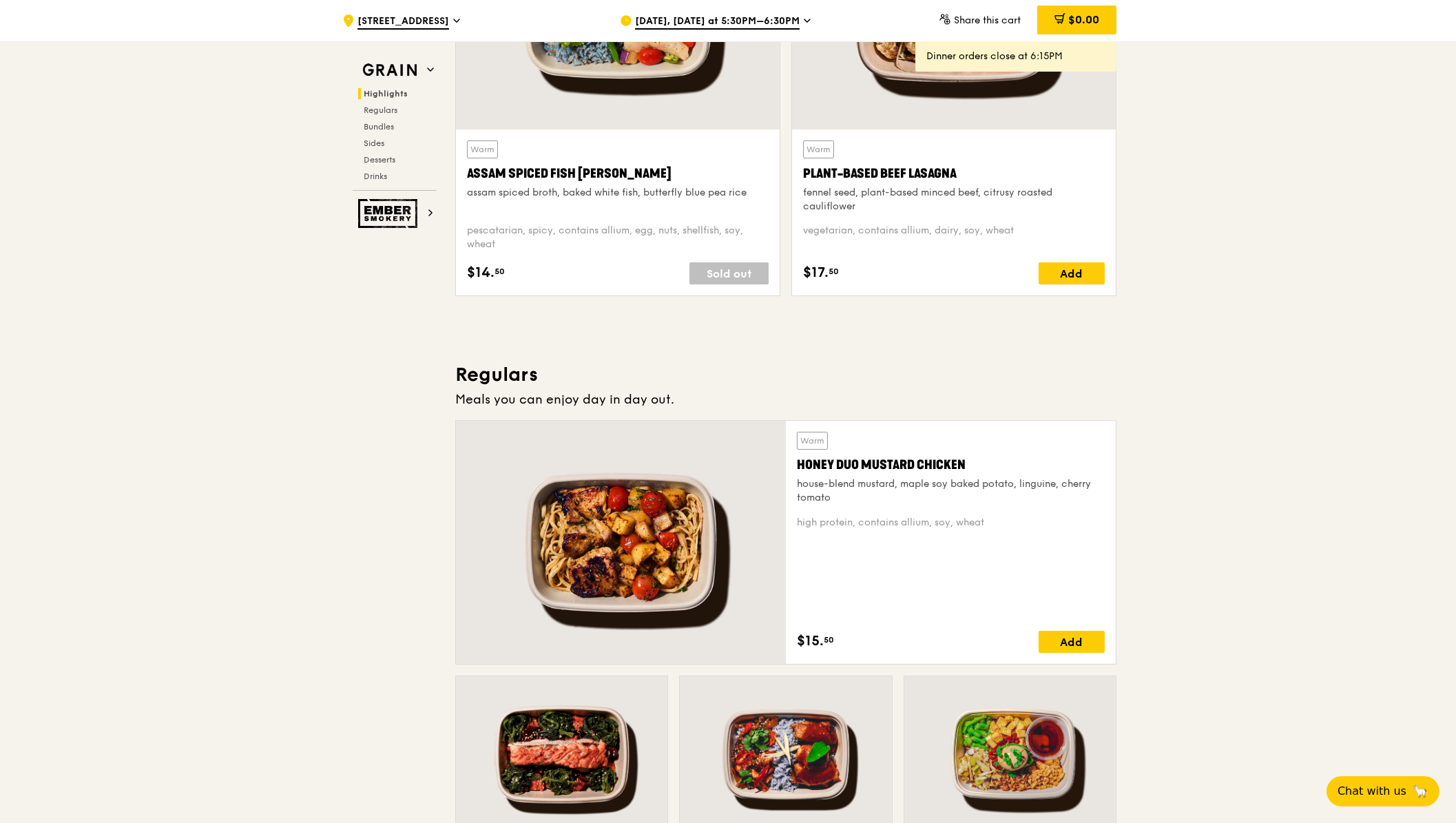
click at [968, 17] on span "Share this cart" at bounding box center [986, 20] width 66 height 12
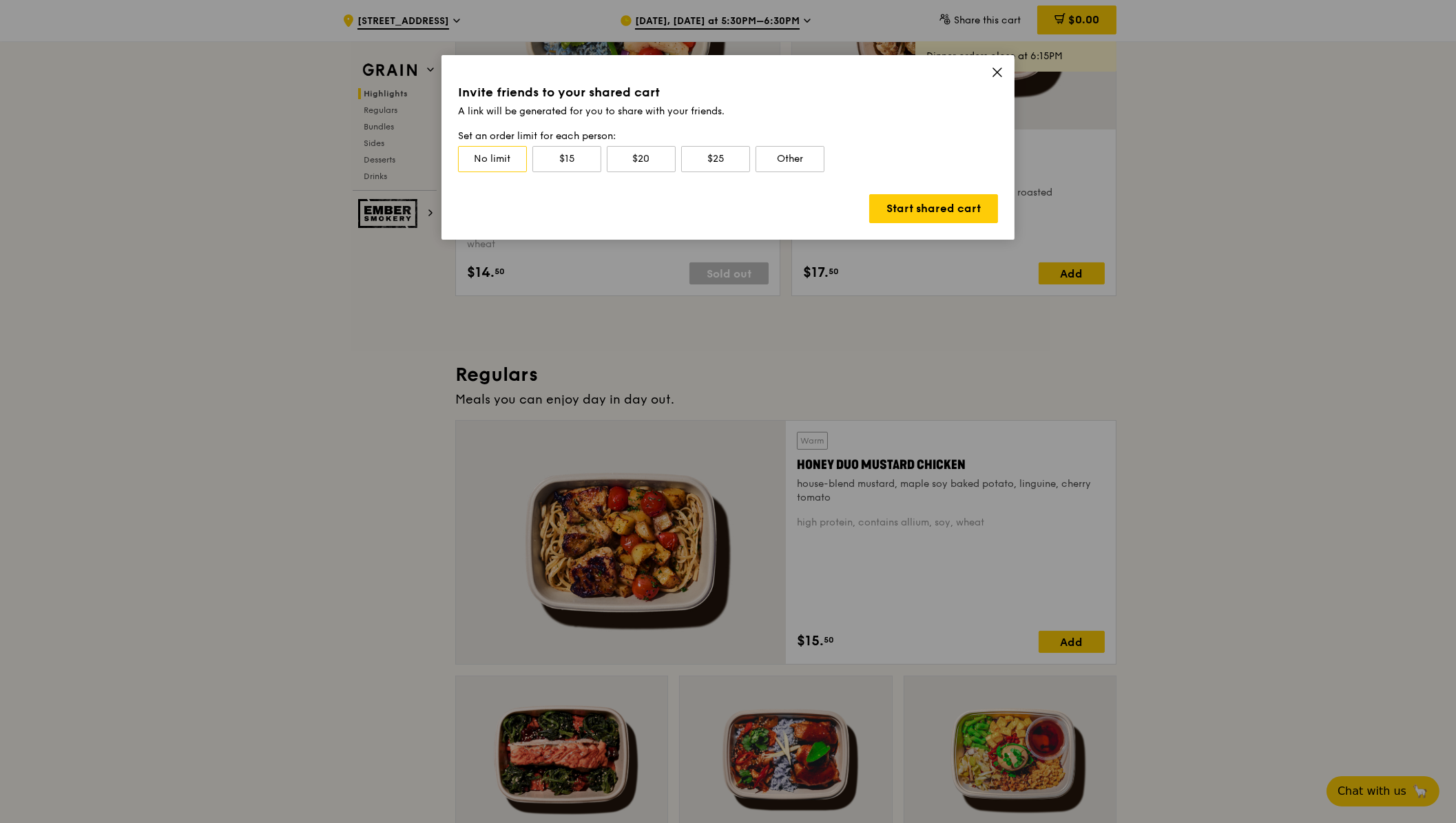
click at [989, 74] on div "Invite friends to your shared cart A link will be generated for you to share wi…" at bounding box center [728, 146] width 573 height 184
click at [996, 74] on icon at bounding box center [997, 72] width 13 height 13
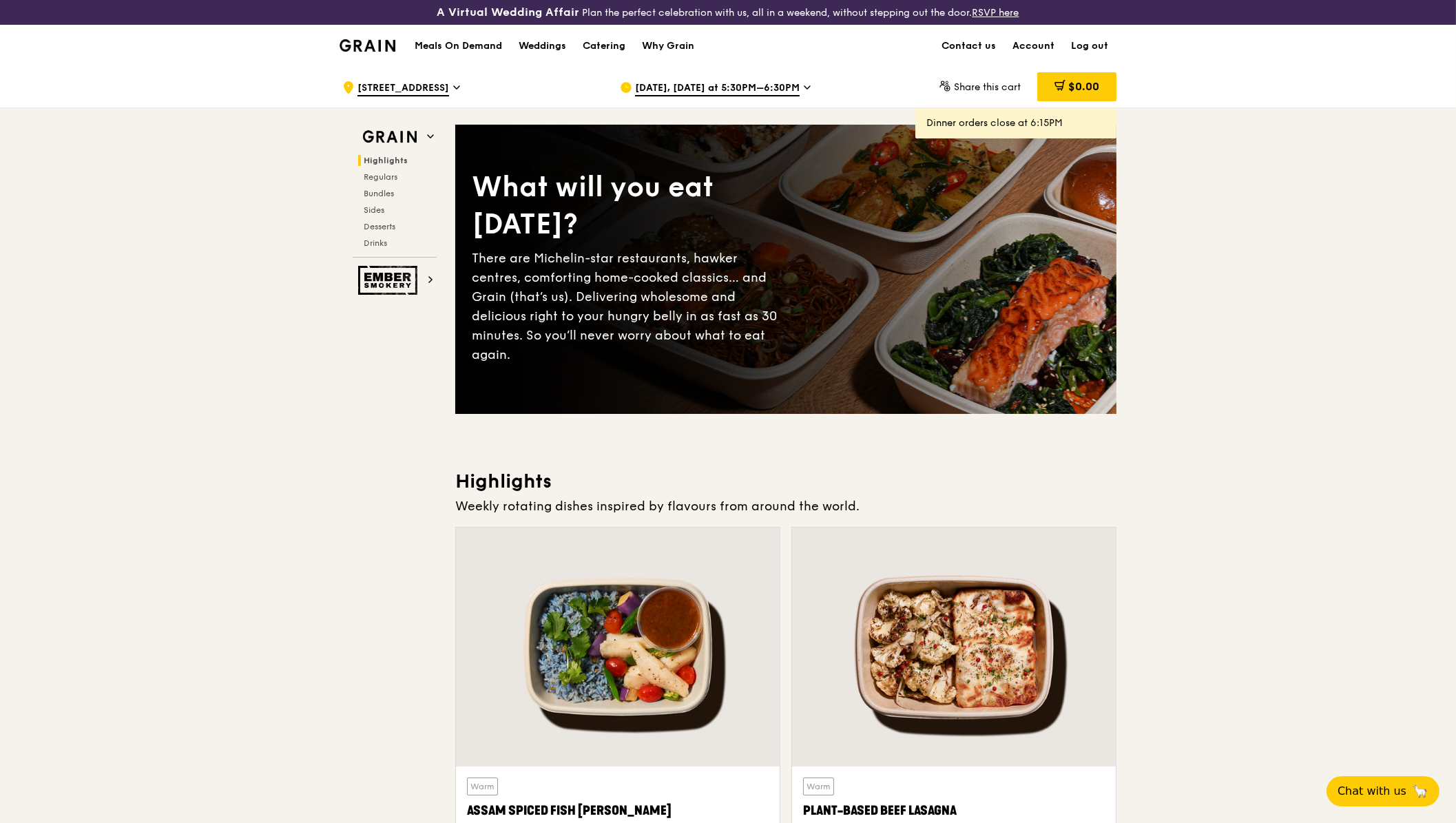
scroll to position [0, 0]
click at [970, 42] on link "Contact us" at bounding box center [969, 45] width 71 height 41
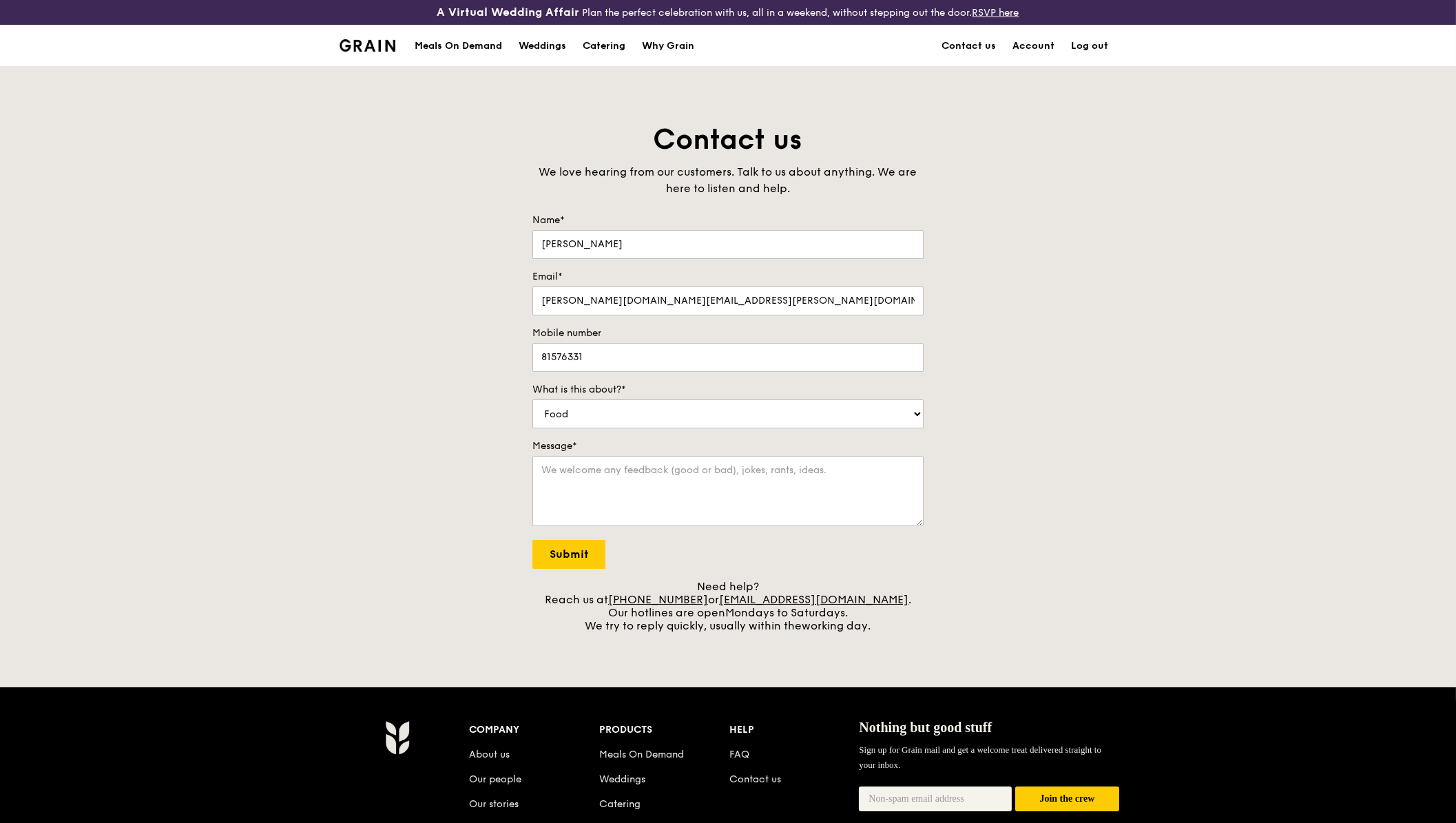
click at [1034, 46] on link "Account" at bounding box center [1034, 45] width 59 height 41
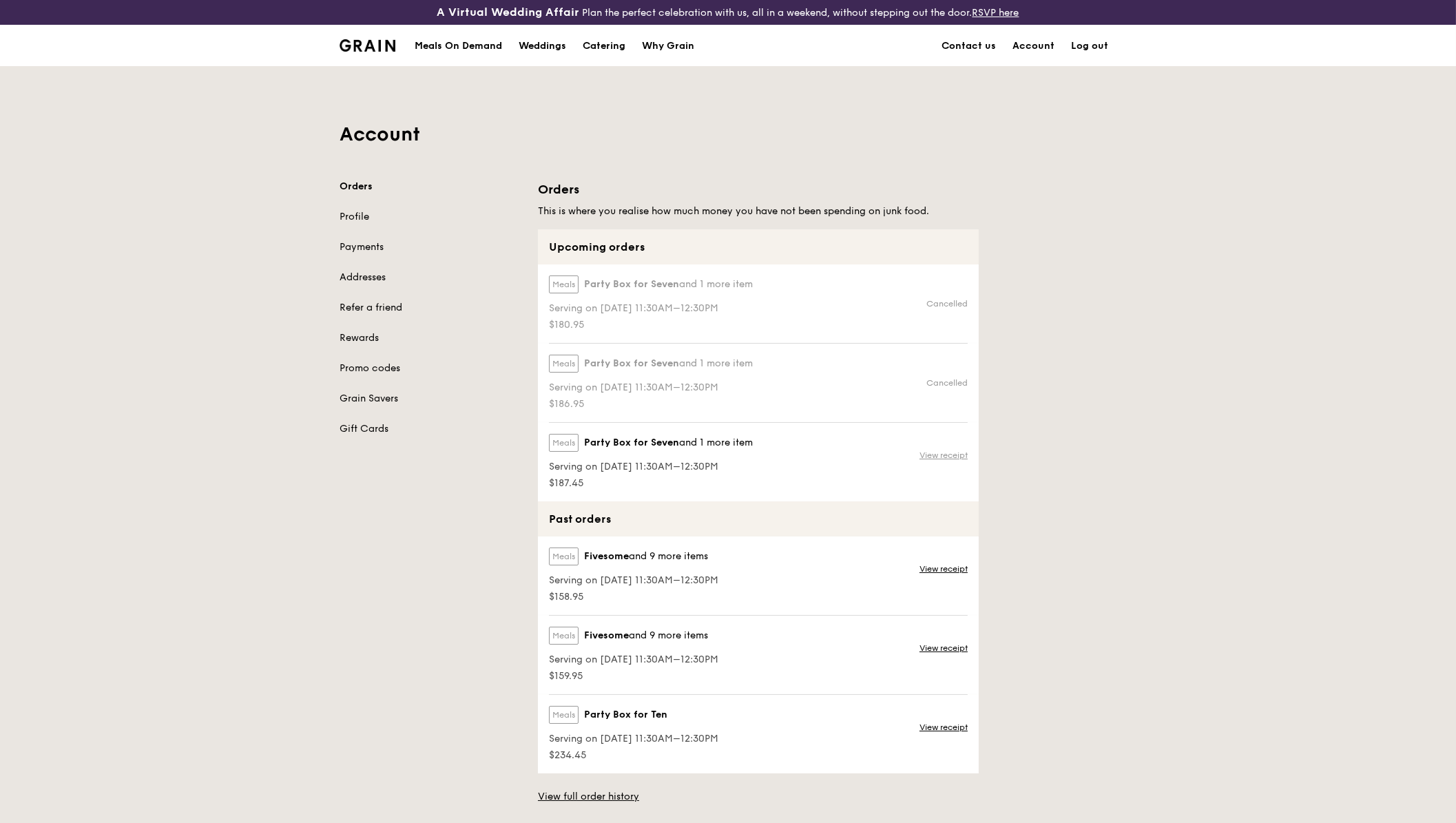
click at [933, 452] on link "View receipt" at bounding box center [943, 454] width 48 height 11
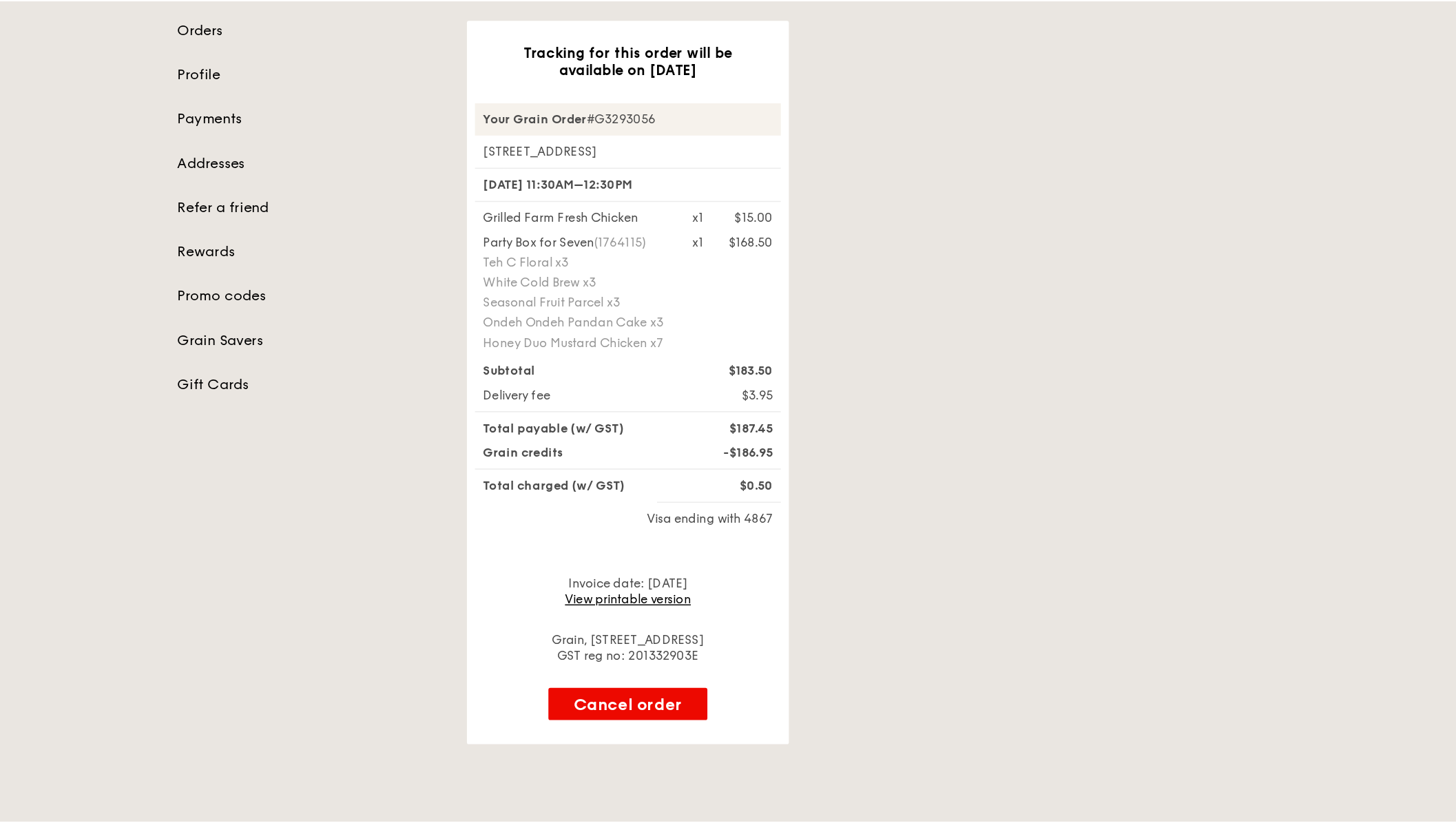
scroll to position [56, 0]
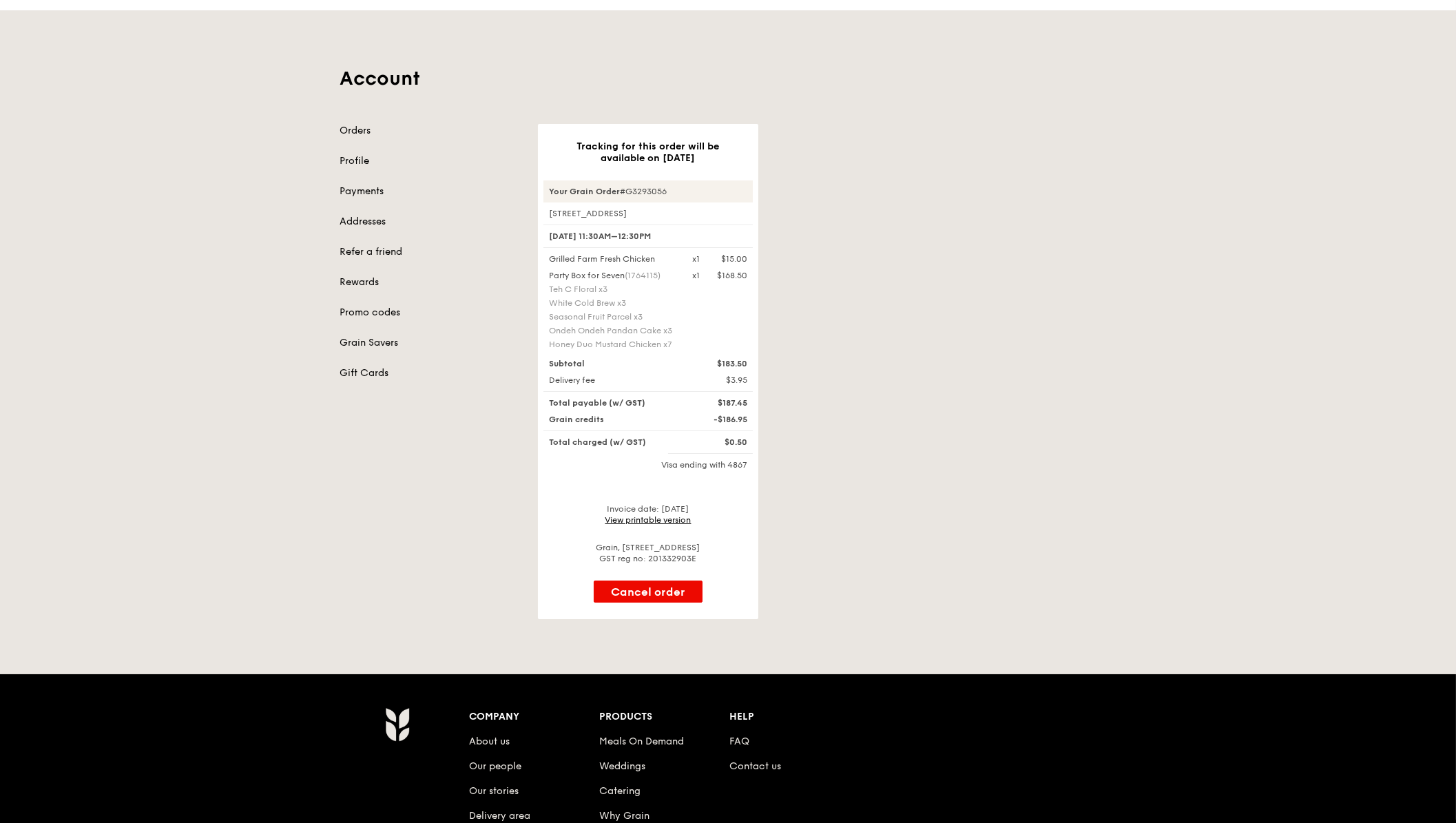
click at [935, 347] on div "Tracking for this order will be available on Sep 26 Your Grain Order #G3293056 …" at bounding box center [826, 371] width 595 height 495
